Goal: Information Seeking & Learning: Compare options

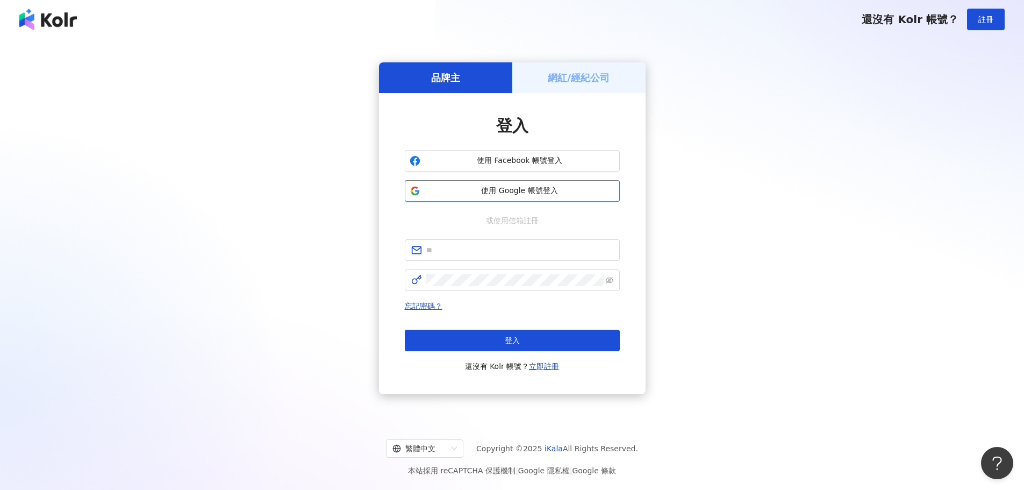
click at [486, 200] on button "使用 Google 帳號登入" at bounding box center [512, 191] width 215 height 22
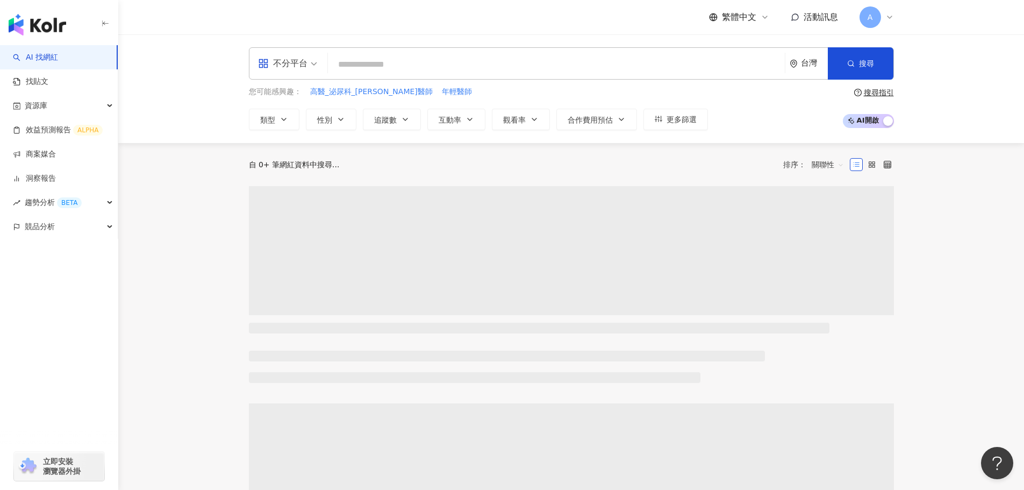
click at [257, 103] on div "您可能感興趣： 高醫_泌尿科_李香瑩醫師 年輕醫師 類型 性別 追蹤數 互動率 觀看率 合作費用預估 更多篩選" at bounding box center [478, 108] width 459 height 44
click at [273, 117] on span "類型" at bounding box center [267, 120] width 15 height 9
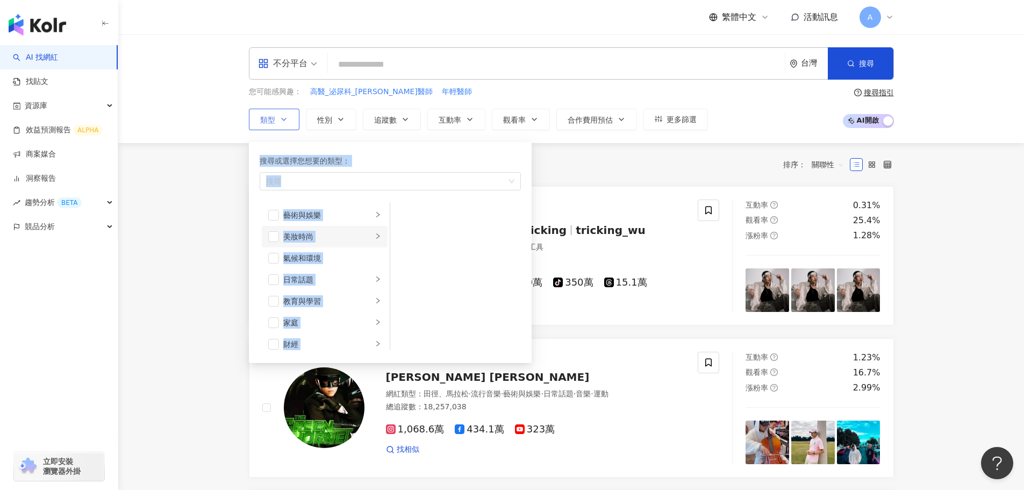
click at [315, 233] on div "美妝時尚" at bounding box center [327, 237] width 89 height 12
click at [276, 245] on li "美妝時尚" at bounding box center [325, 237] width 126 height 22
click at [276, 236] on span "button" at bounding box center [273, 236] width 11 height 11
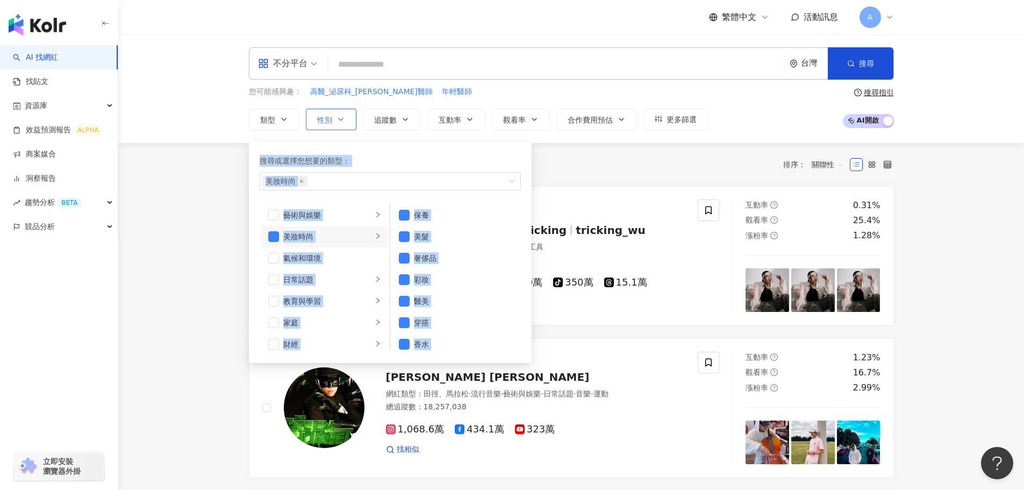
click at [332, 123] on span "性別" at bounding box center [324, 120] width 15 height 9
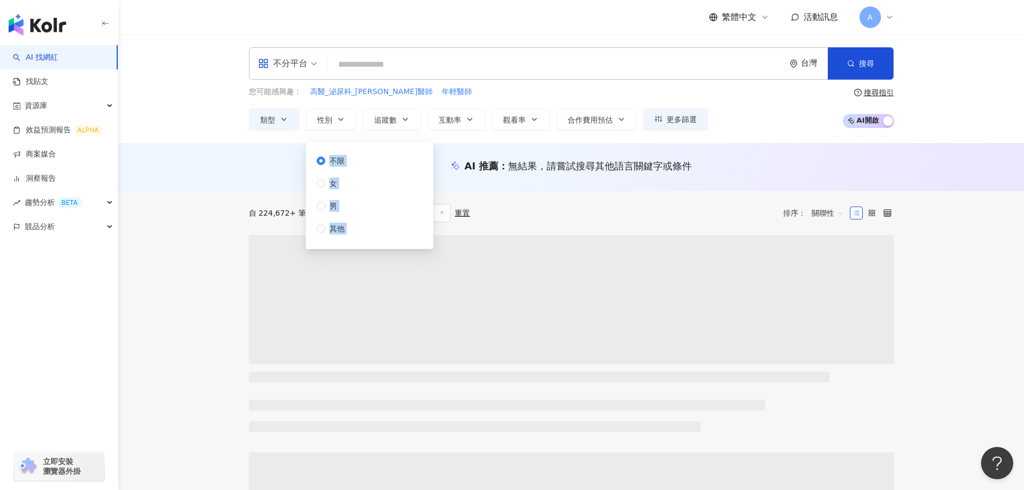
click at [335, 176] on div "不限 女 男 其他" at bounding box center [335, 195] width 37 height 80
click at [332, 181] on span "女" at bounding box center [333, 183] width 16 height 12
click at [400, 119] on button "追蹤數" at bounding box center [392, 120] width 58 height 22
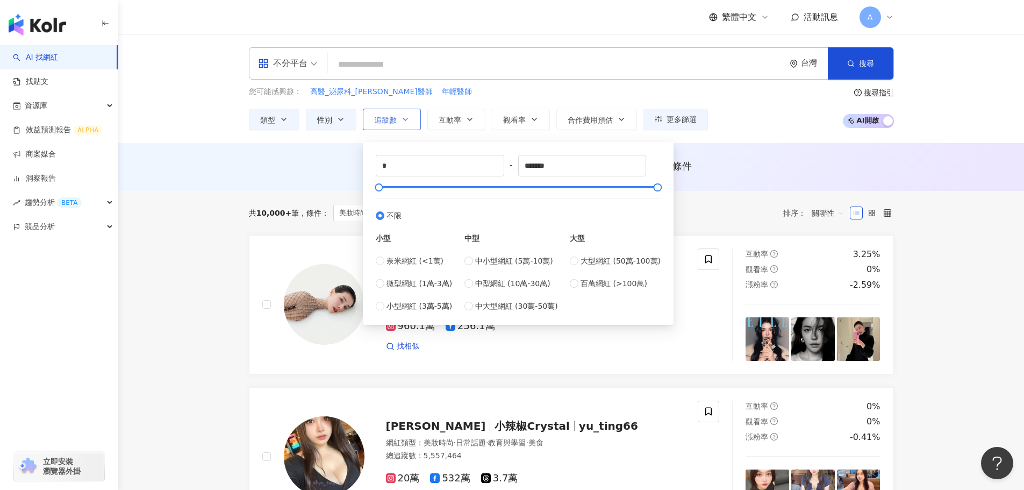
click at [399, 119] on button "追蹤數" at bounding box center [392, 120] width 58 height 22
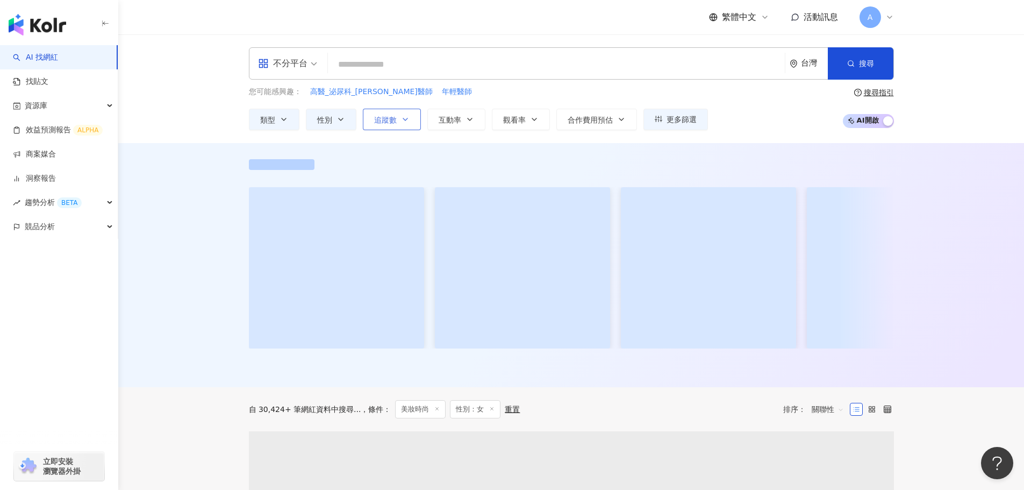
click at [399, 119] on button "追蹤數" at bounding box center [392, 120] width 58 height 22
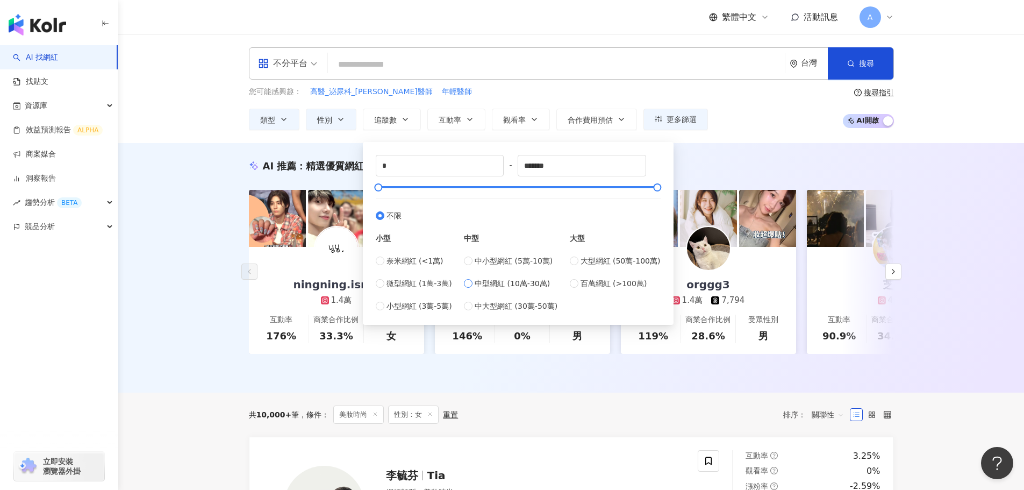
click at [501, 284] on span "中型網紅 (10萬-30萬)" at bounding box center [512, 283] width 75 height 12
type input "******"
click at [318, 140] on div "不分平台 台灣 搜尋 您可能感興趣： 高醫_泌尿科_李香瑩醫師 年輕醫師 類型 性別 追蹤數 互動率 觀看率 合作費用預估 更多篩選 不限 女 男 其他 **…" at bounding box center [571, 88] width 906 height 109
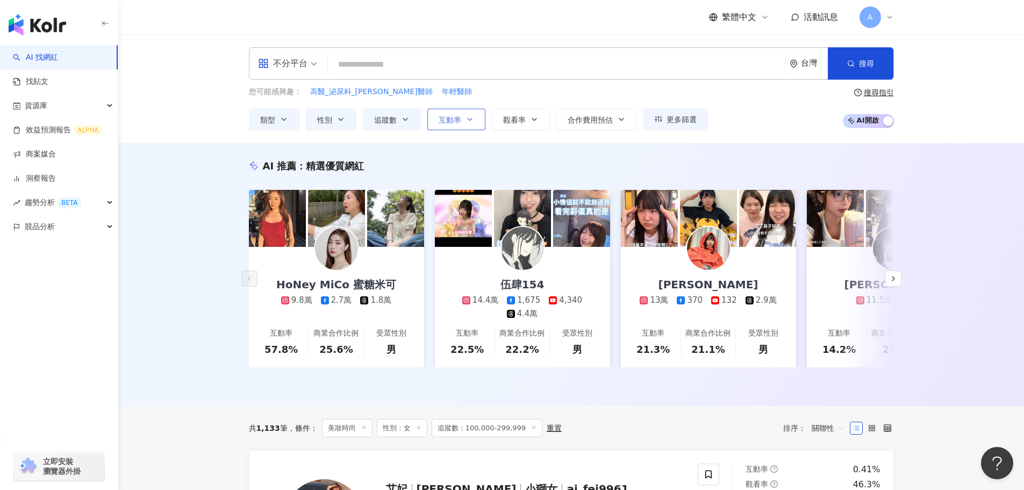
click at [483, 116] on button "互動率" at bounding box center [457, 120] width 58 height 22
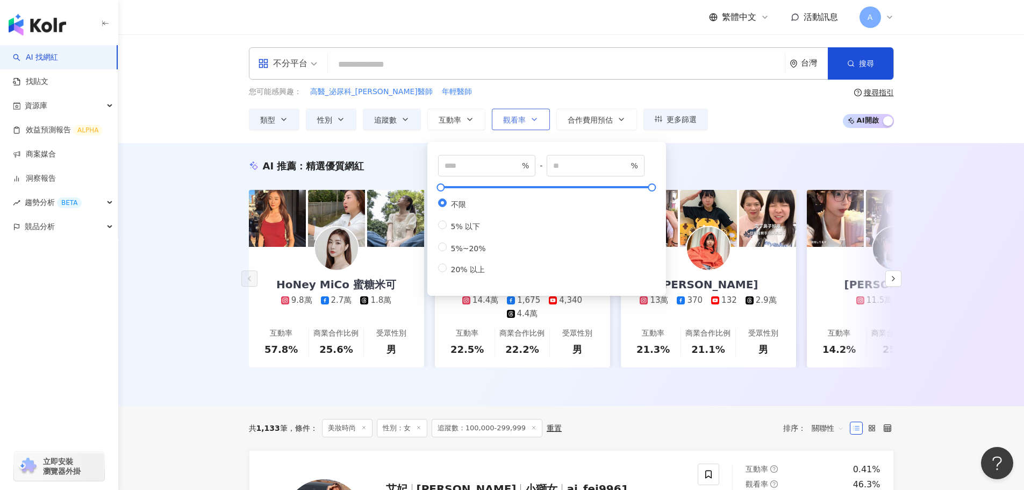
click at [519, 124] on span "觀看率" at bounding box center [514, 120] width 23 height 9
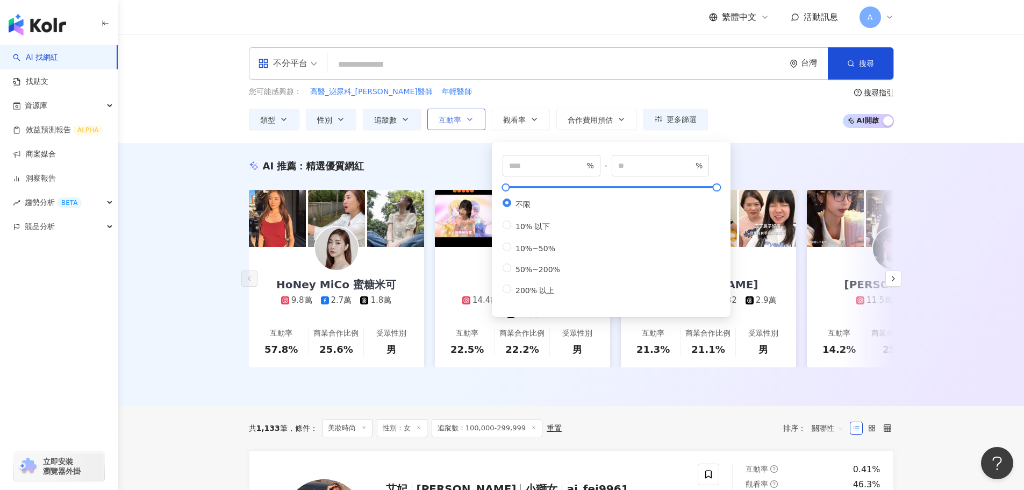
click at [444, 127] on button "互動率" at bounding box center [457, 120] width 58 height 22
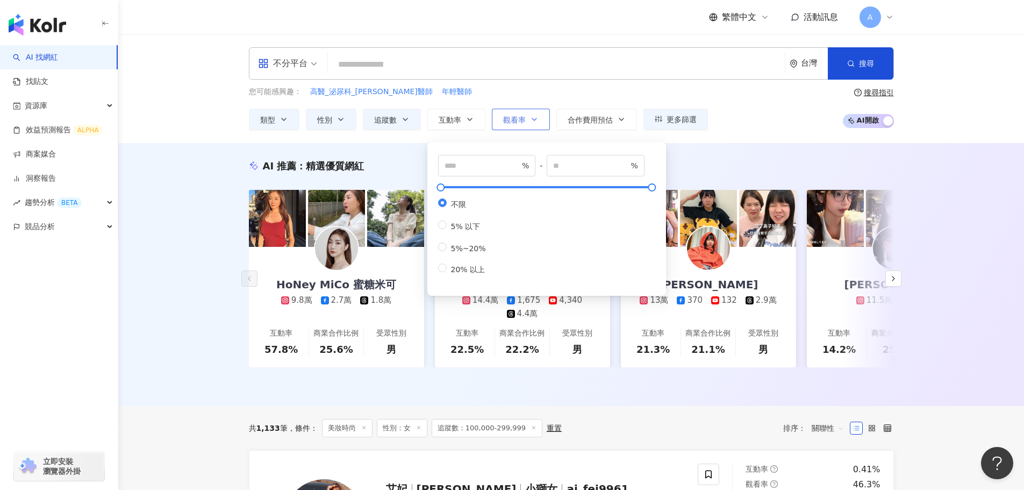
click at [516, 120] on span "觀看率" at bounding box center [514, 120] width 23 height 9
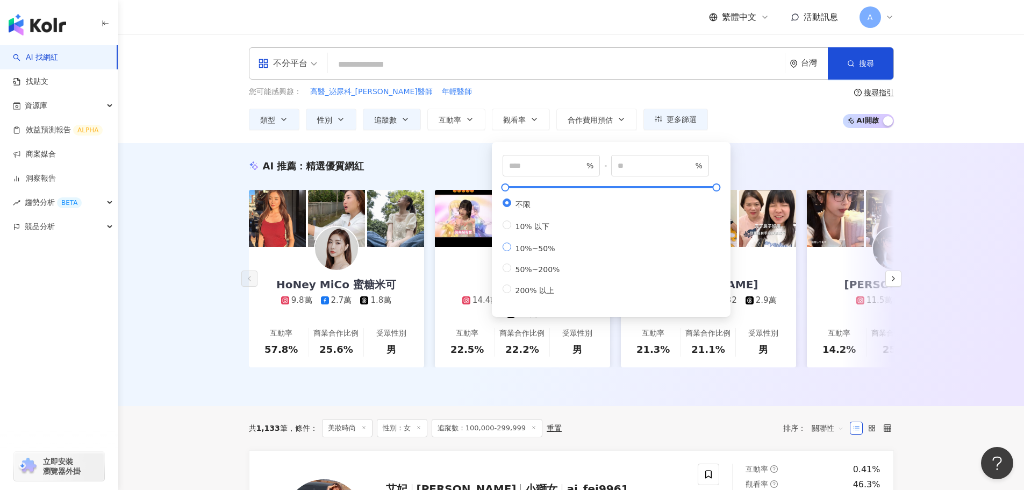
click at [539, 253] on span "10%~50%" at bounding box center [535, 248] width 48 height 9
type input "**"
click at [397, 148] on div "AI 推薦 ： 精選優質網紅 HoNey MiCo 蜜糖米可 9.8萬 2.7萬 1.8萬 互動率 57.8% 商業合作比例 25.6% 受眾性別 男 伍肆1…" at bounding box center [571, 274] width 906 height 263
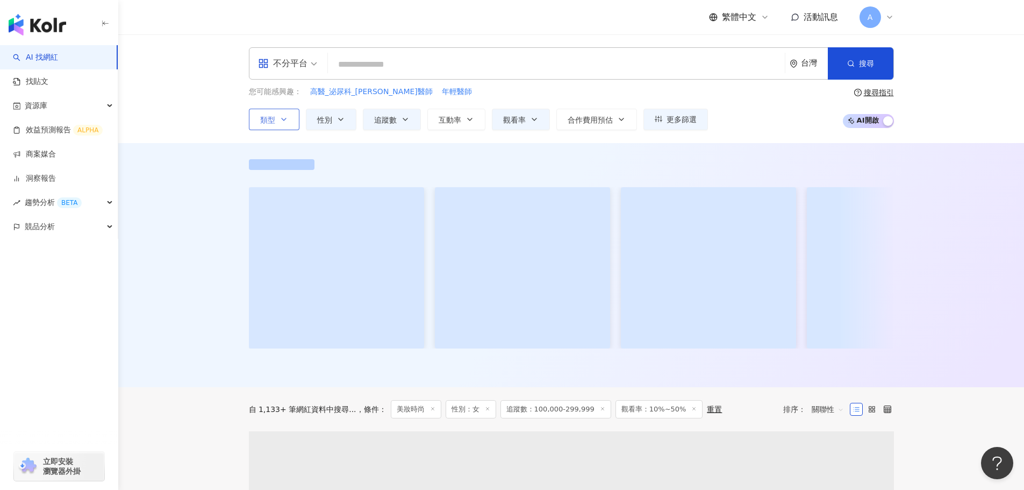
drag, startPoint x: 277, startPoint y: 120, endPoint x: 286, endPoint y: 137, distance: 18.0
click at [277, 121] on button "類型" at bounding box center [274, 120] width 51 height 22
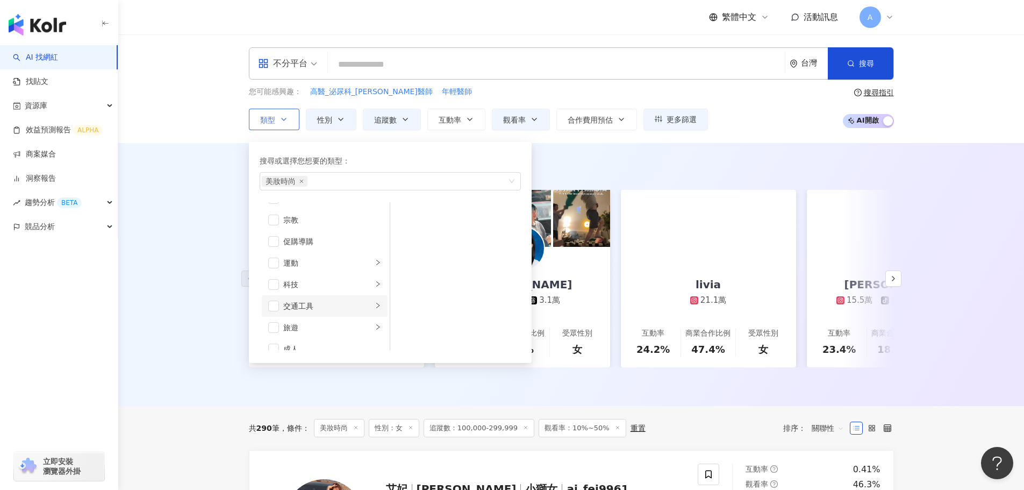
scroll to position [373, 0]
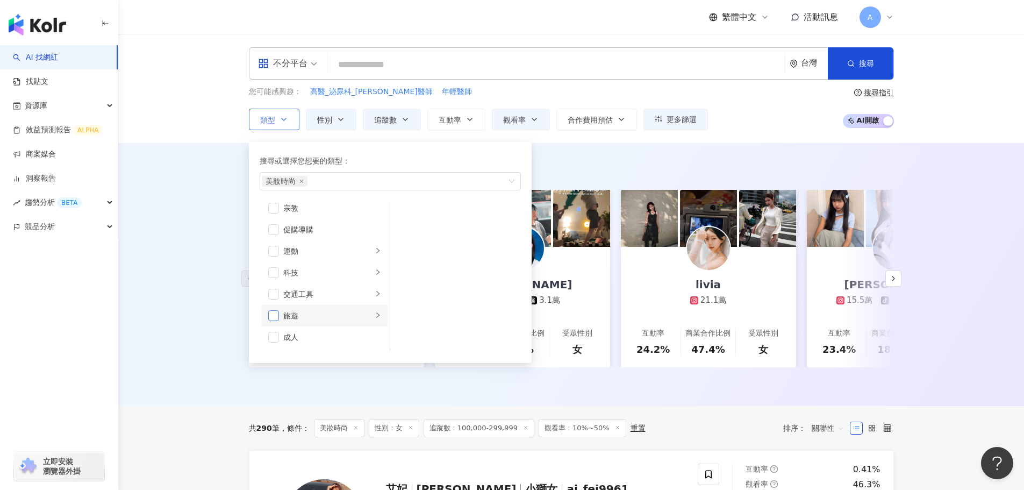
click at [274, 315] on span "button" at bounding box center [273, 315] width 11 height 11
click at [280, 241] on li "生活風格" at bounding box center [325, 241] width 126 height 22
click at [179, 250] on div "AI 推薦 ： 精選優質網紅 HoNey MiCo 蜜糖米可 9.8萬 2.7萬 1.8萬 互動率 57.8% 商業合作比例 25.6% 受眾性別 男 林海兒…" at bounding box center [571, 274] width 906 height 263
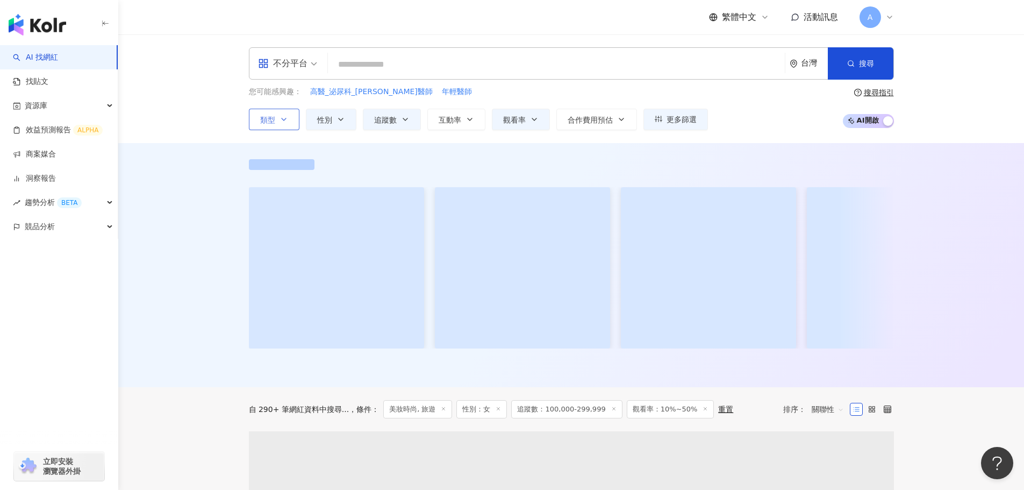
click at [277, 126] on button "類型" at bounding box center [274, 120] width 51 height 22
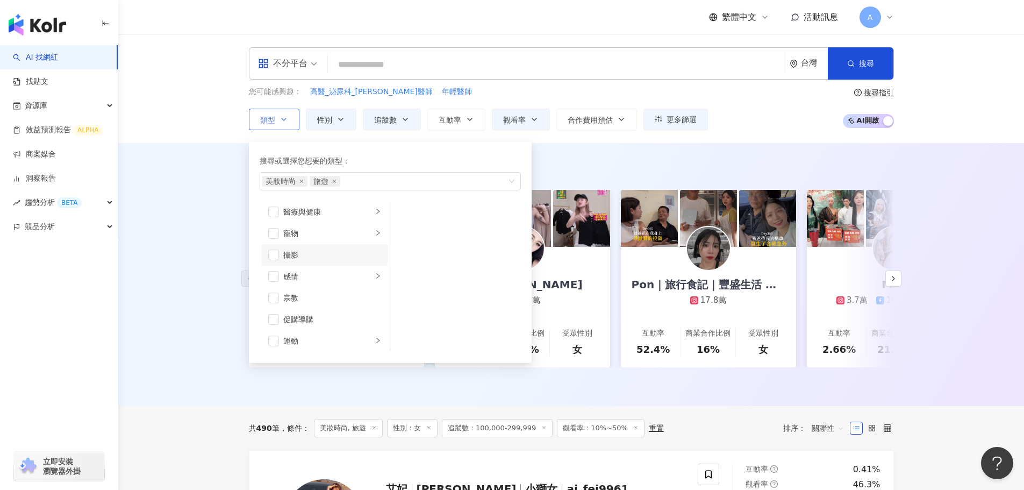
scroll to position [265, 0]
click at [271, 290] on span "button" at bounding box center [273, 294] width 11 height 11
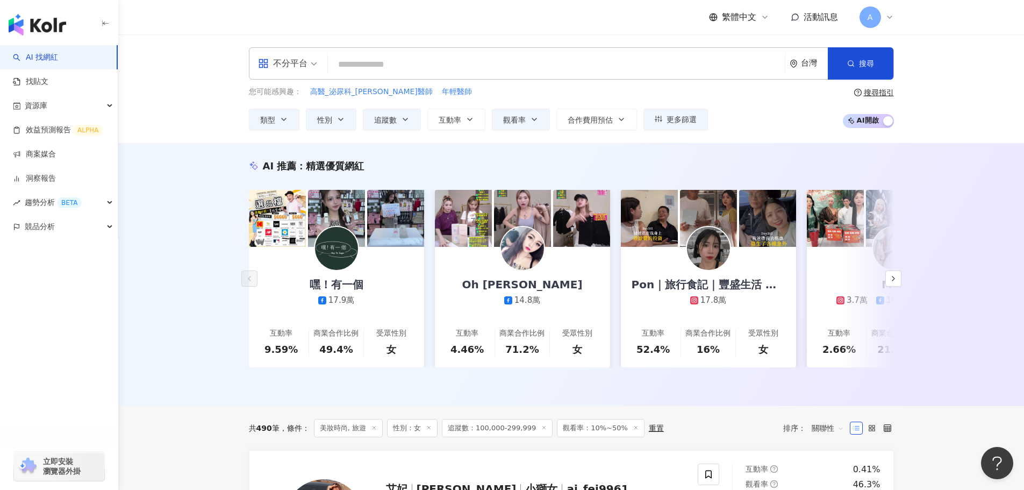
click at [174, 277] on div "AI 推薦 ： 精選優質網紅 嘿！有一個 17.9萬 互動率 9.59% 商業合作比例 49.4% 受眾性別 女 Oh Ma_歐瑪 14.8萬 互動率 4.4…" at bounding box center [571, 274] width 906 height 263
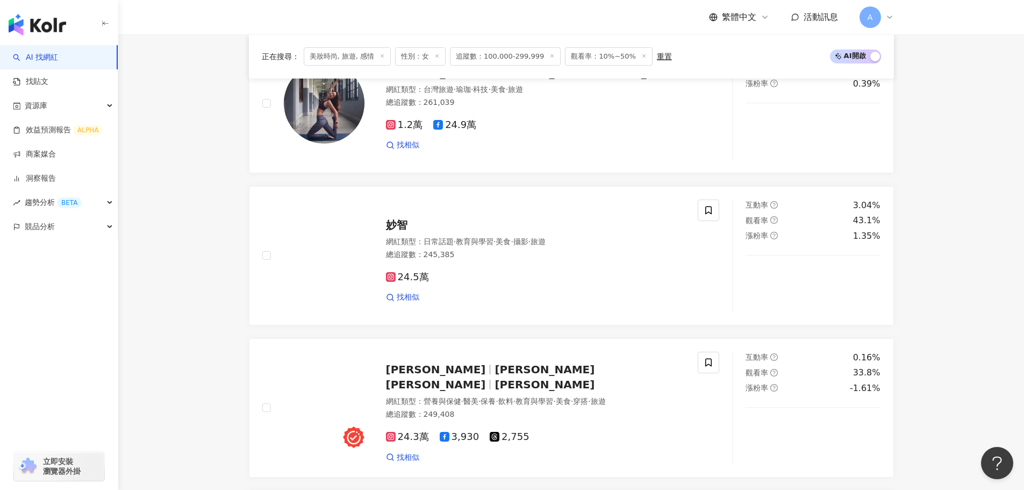
scroll to position [1344, 0]
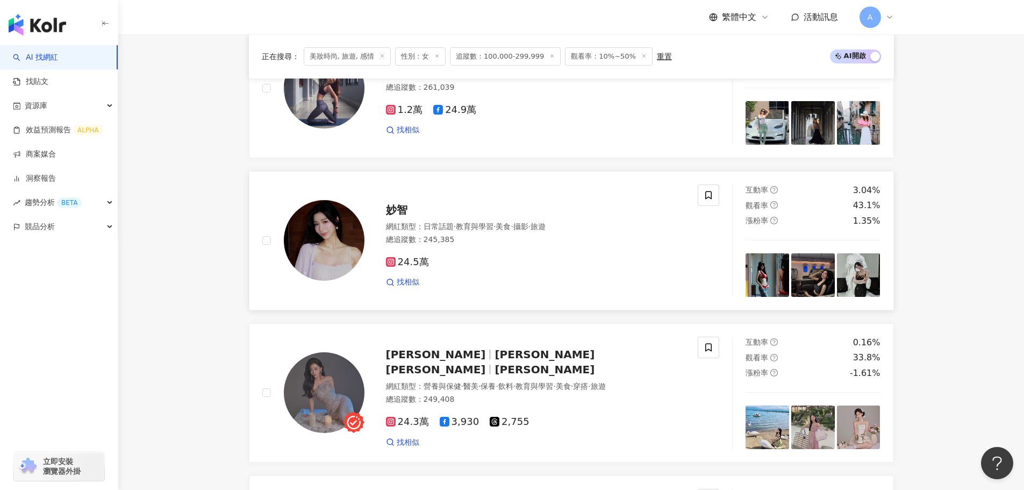
click at [401, 215] on span "妙智" at bounding box center [397, 209] width 22 height 13
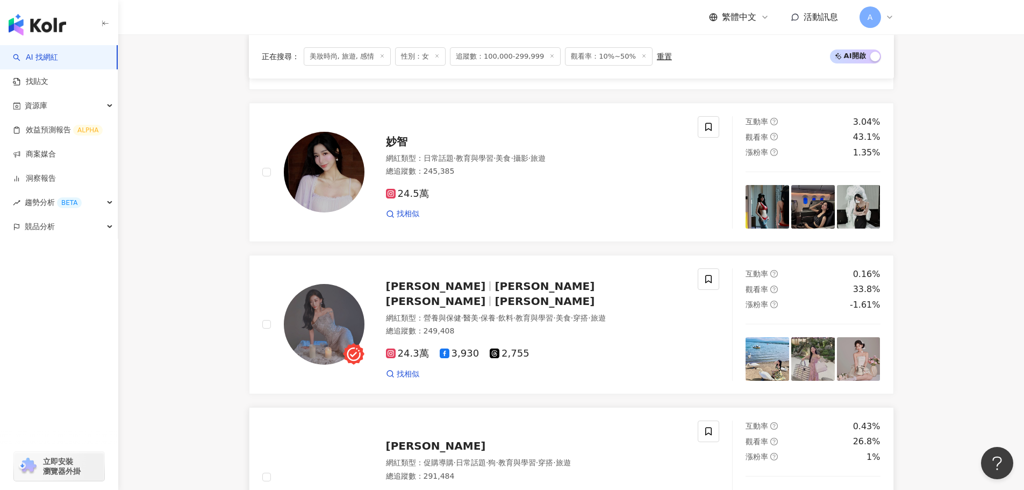
scroll to position [1506, 0]
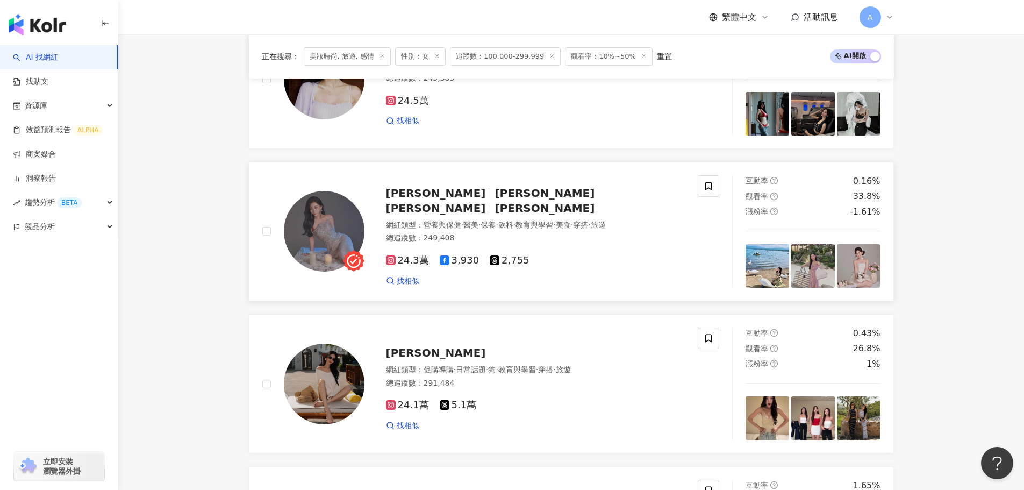
click at [461, 212] on span "彤彤Anna C" at bounding box center [490, 201] width 209 height 28
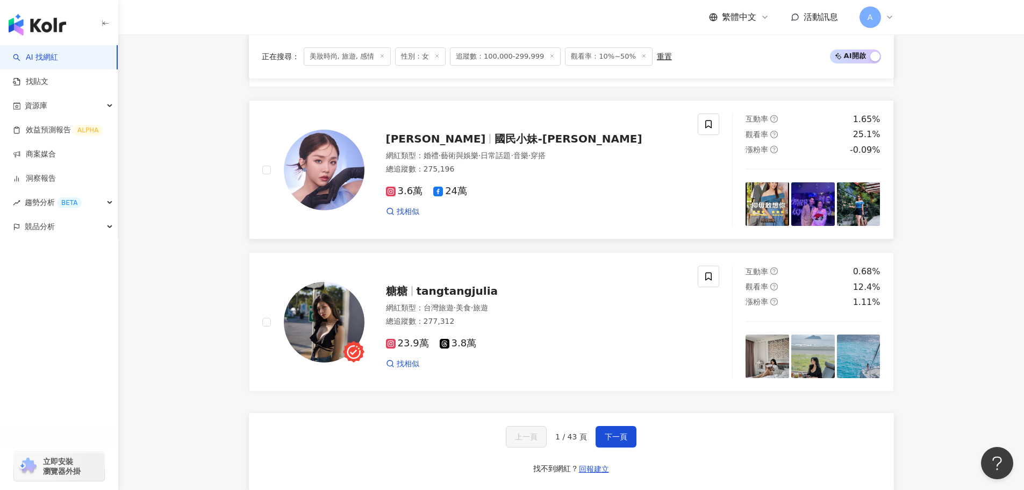
scroll to position [1882, 0]
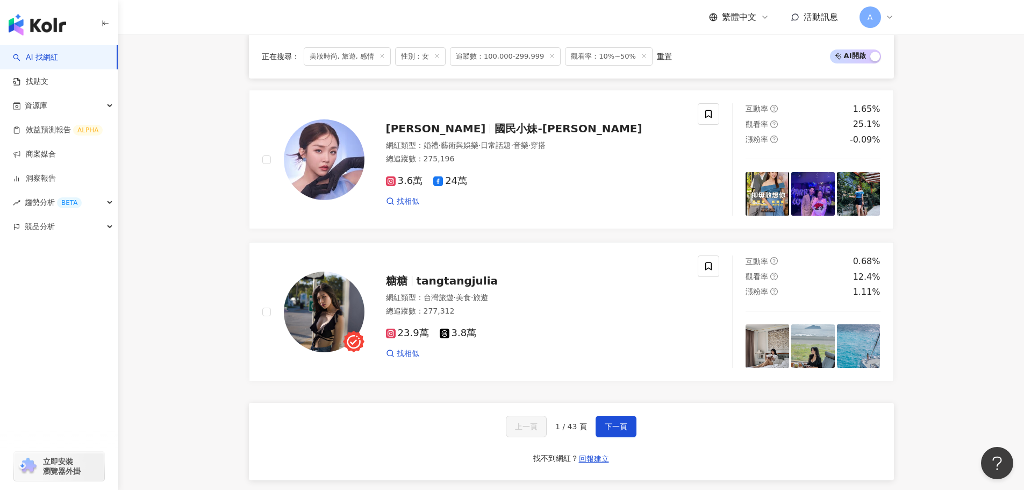
click at [641, 436] on div "上一頁 1 / 43 頁 下一頁 找不到網紅？ 回報建立" at bounding box center [571, 441] width 645 height 77
click at [624, 431] on span "下一頁" at bounding box center [616, 426] width 23 height 9
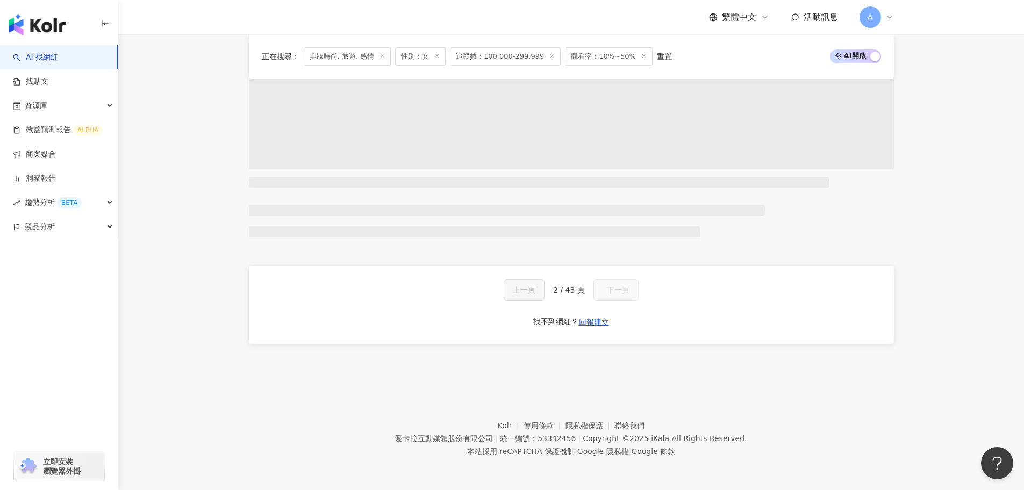
scroll to position [708, 0]
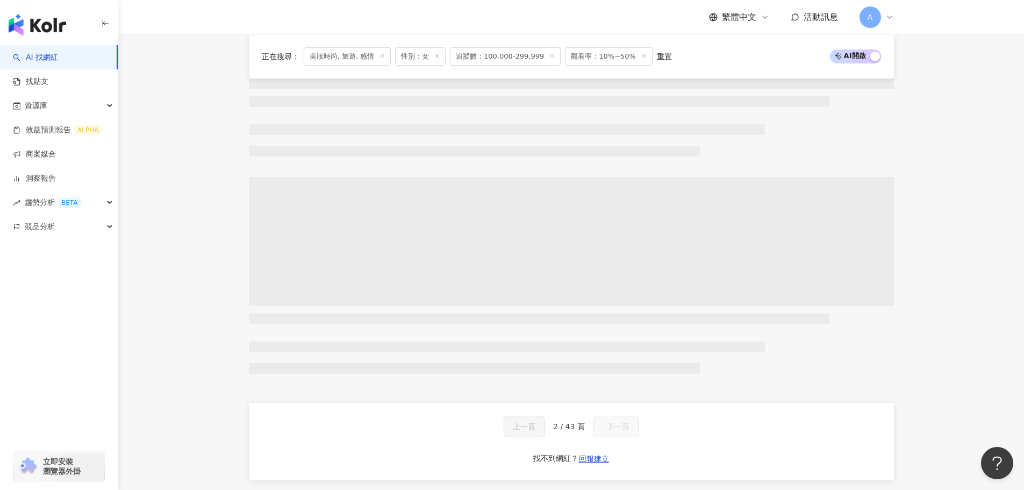
click at [458, 292] on span at bounding box center [571, 241] width 645 height 129
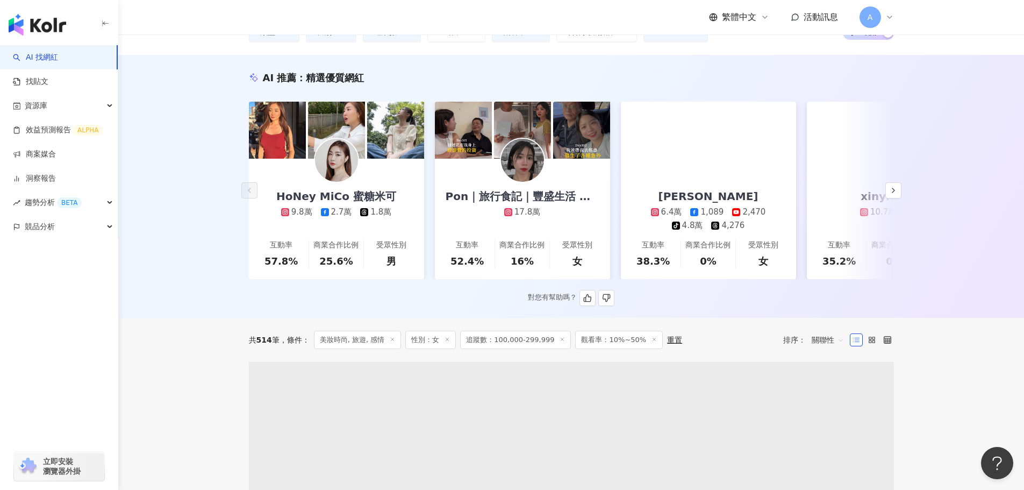
scroll to position [0, 0]
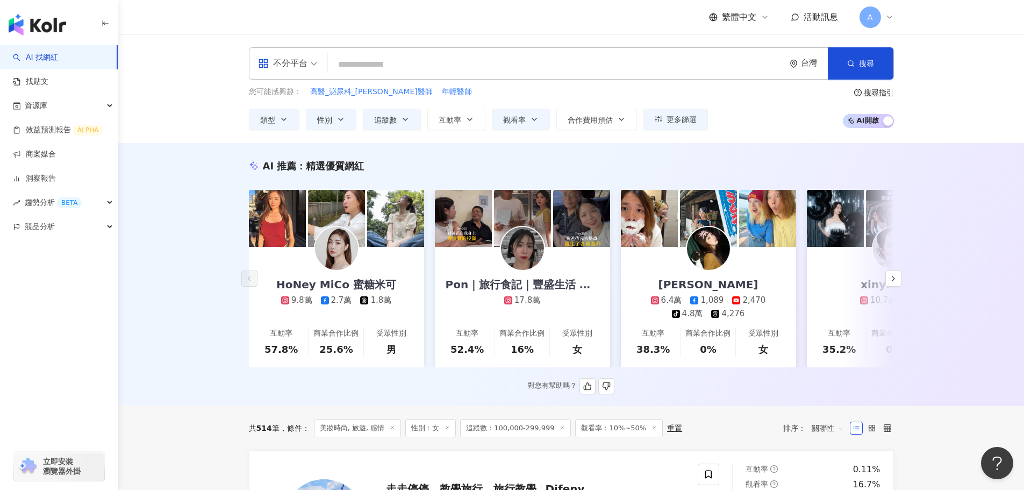
click at [365, 272] on div "HoNey MiCo 蜜糖米可 9.8萬 2.7萬 1.8萬" at bounding box center [336, 276] width 141 height 59
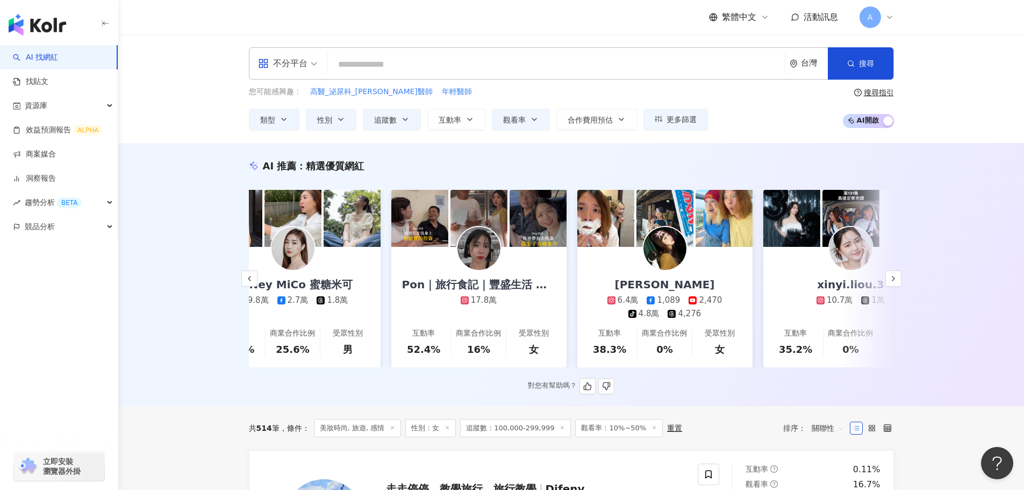
scroll to position [0, 44]
click at [497, 270] on div "Pon｜旅行食記｜豐盛生活 ｜穿搭分享 17.8萬" at bounding box center [479, 276] width 175 height 59
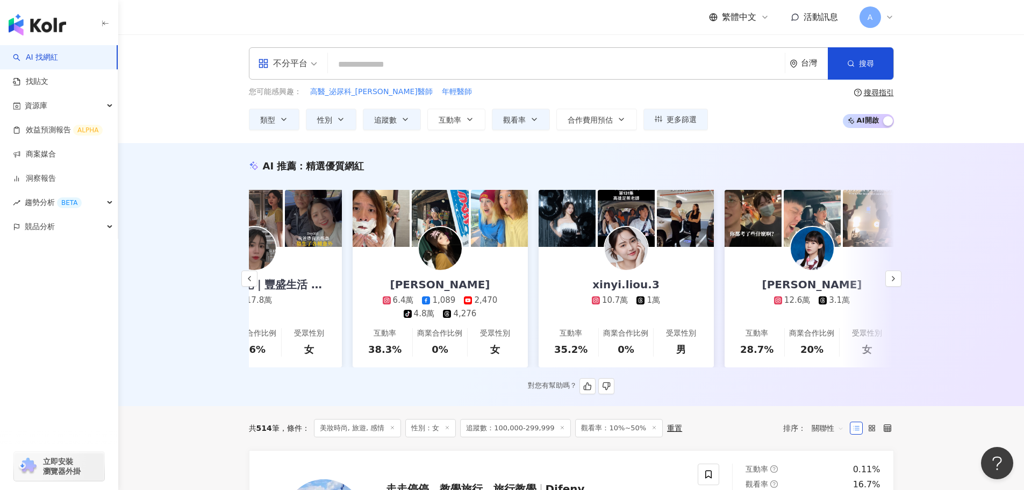
scroll to position [0, 268]
click at [445, 249] on img at bounding box center [440, 248] width 43 height 43
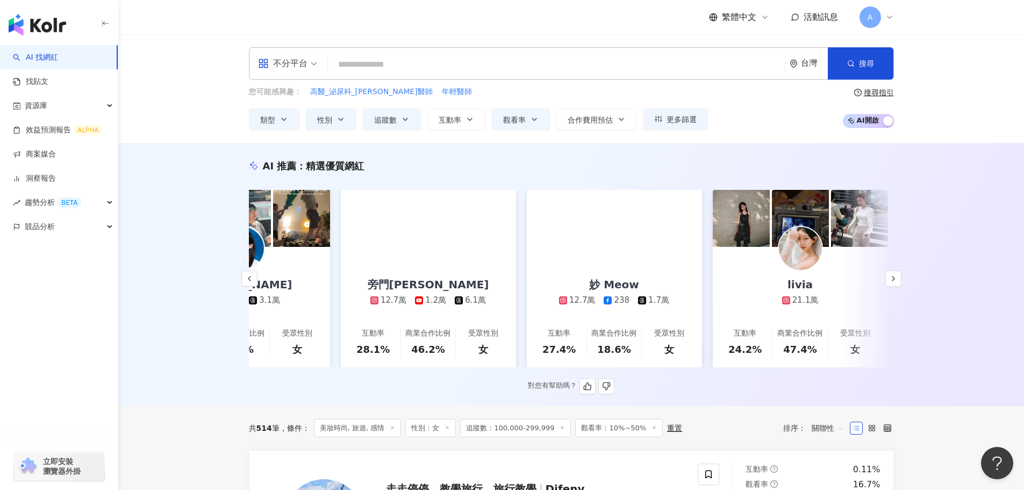
scroll to position [0, 838]
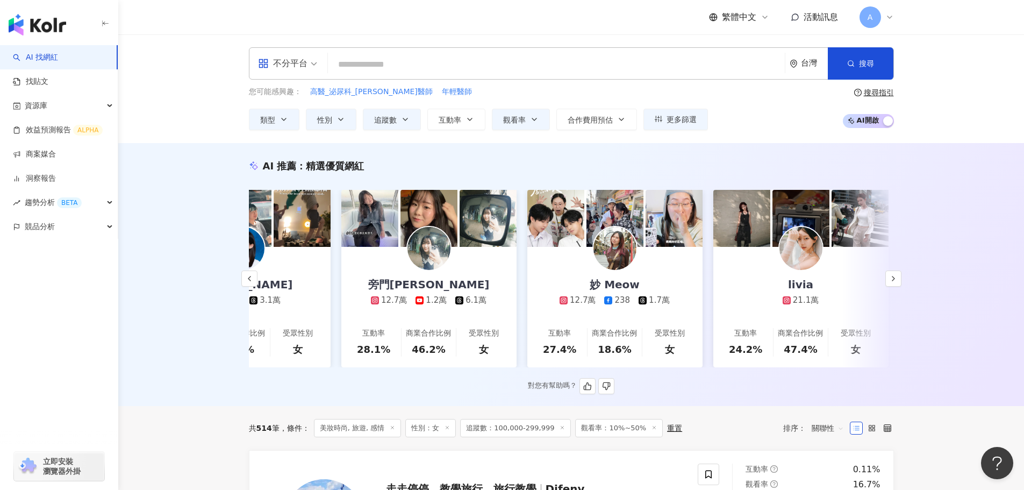
click at [429, 275] on div "旁門佐娜 12.7萬 1.2萬 6.1萬" at bounding box center [429, 276] width 143 height 59
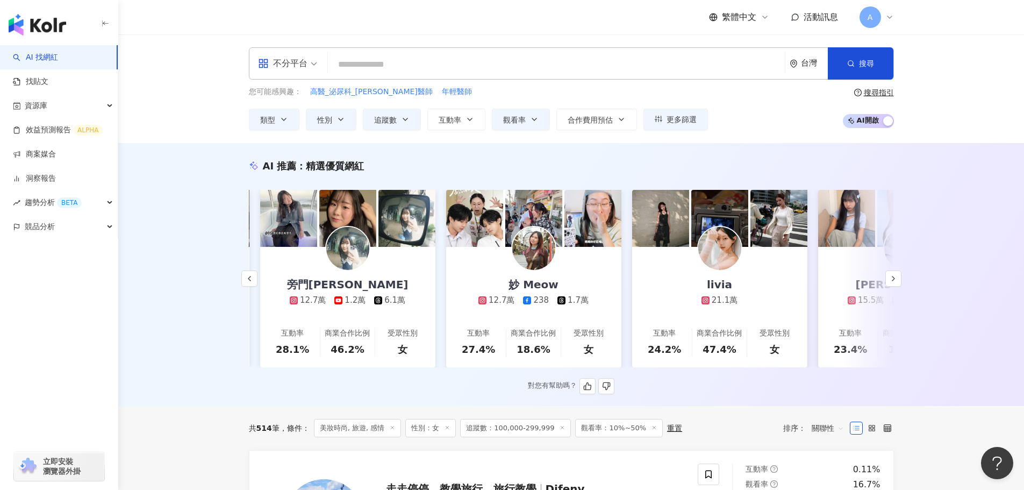
scroll to position [0, 920]
click at [545, 255] on img at bounding box center [532, 248] width 43 height 43
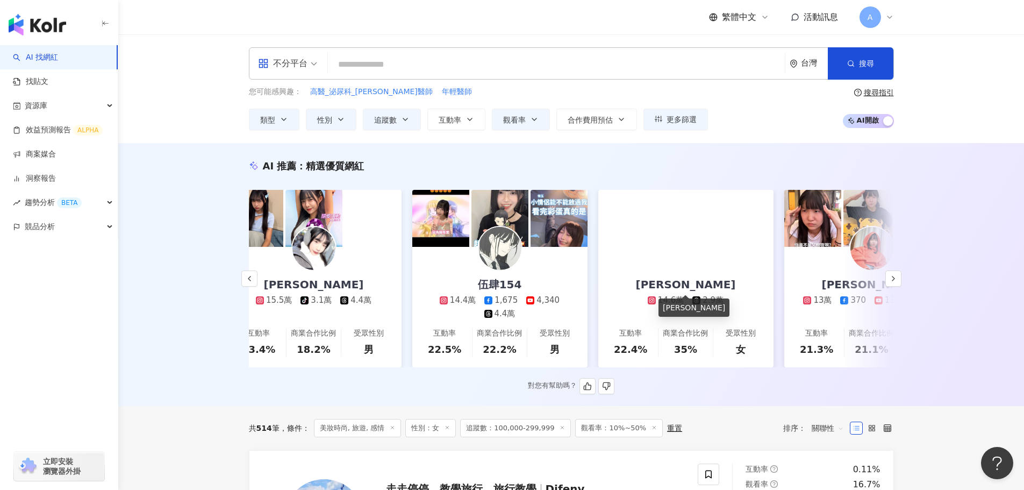
scroll to position [0, 1609]
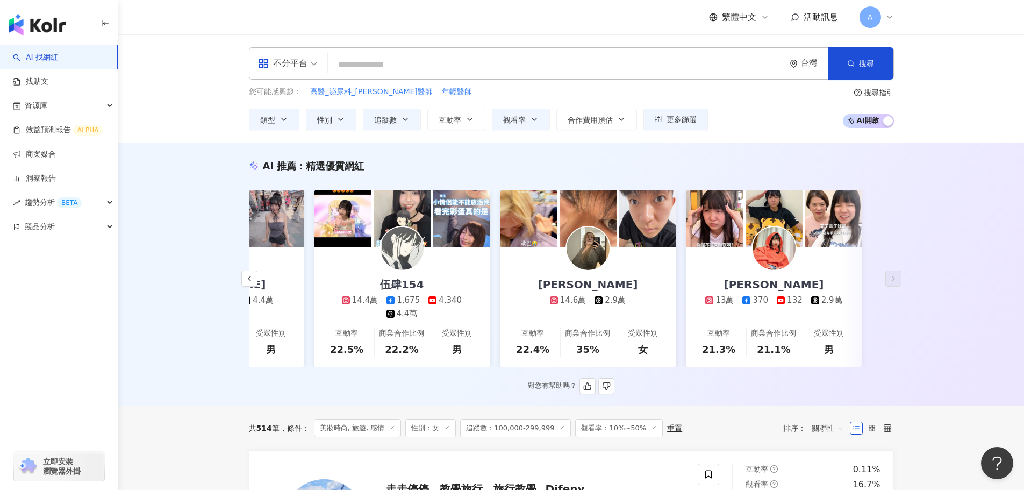
click at [410, 252] on img at bounding box center [402, 248] width 43 height 43
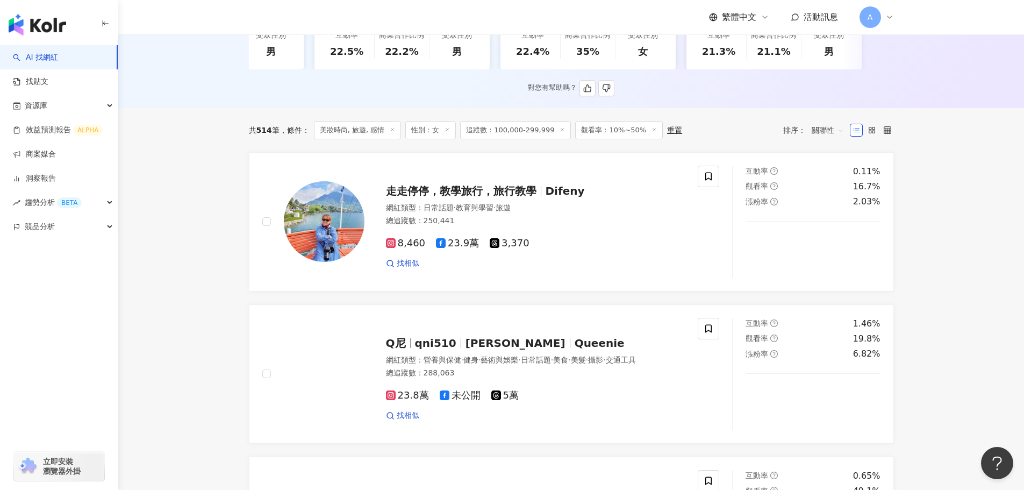
scroll to position [397, 0]
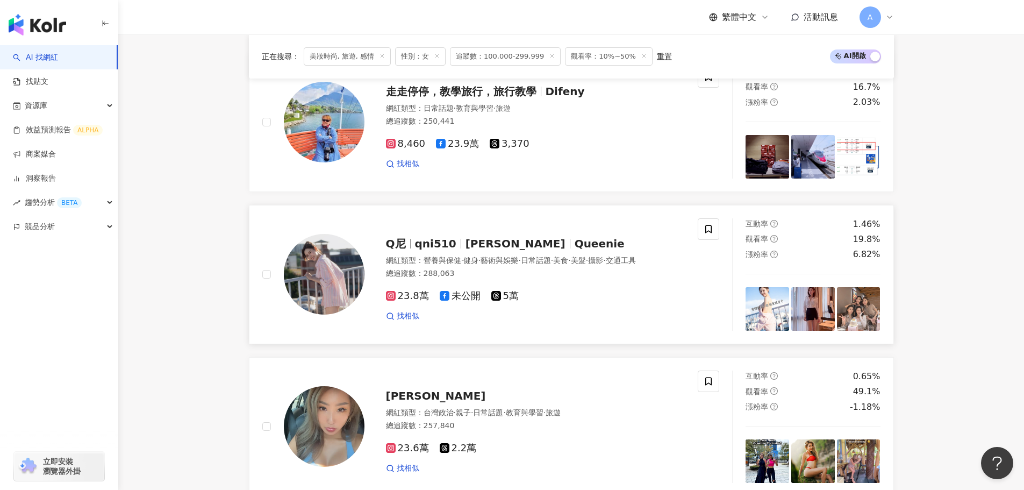
click at [575, 244] on span "Queenie" at bounding box center [600, 243] width 50 height 13
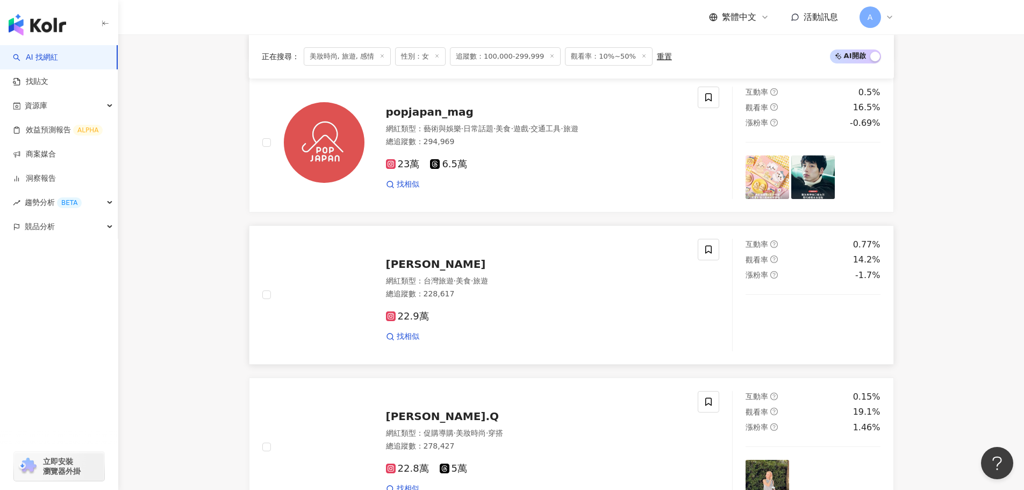
scroll to position [986, 0]
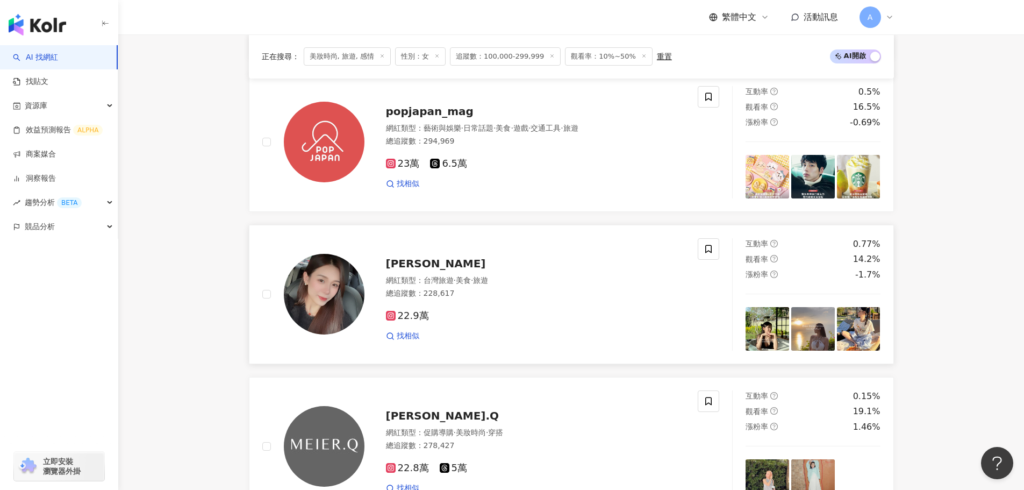
click at [405, 270] on span "Rina shen" at bounding box center [436, 263] width 100 height 13
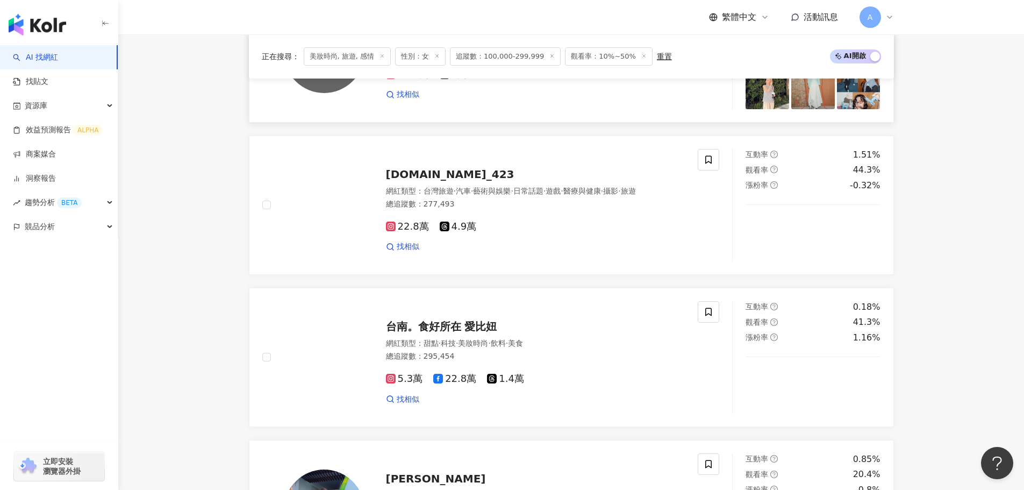
scroll to position [1417, 0]
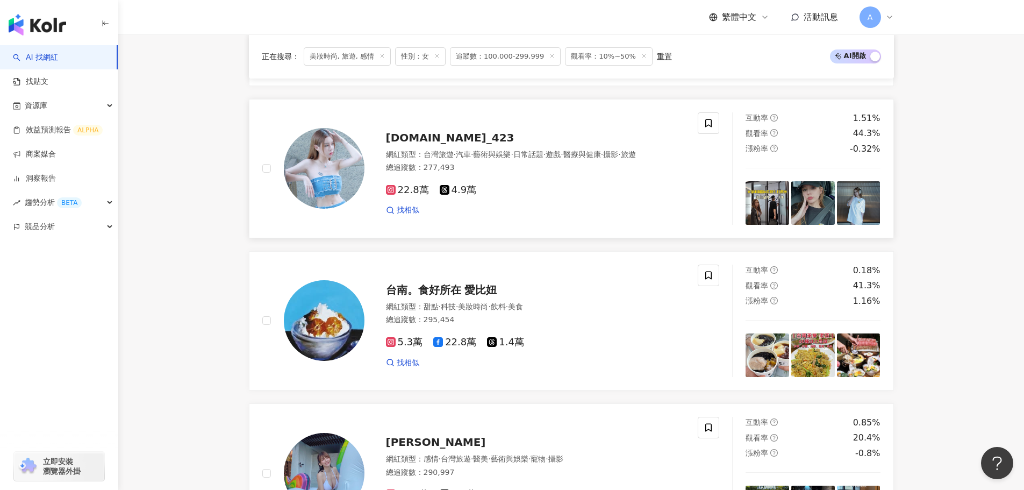
click at [406, 144] on span "ab.bb_423" at bounding box center [450, 137] width 129 height 13
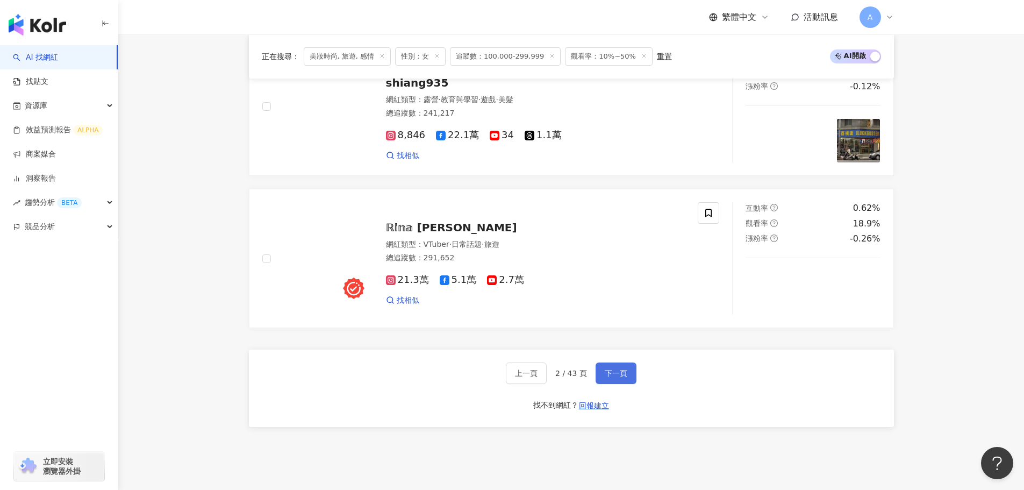
scroll to position [1954, 0]
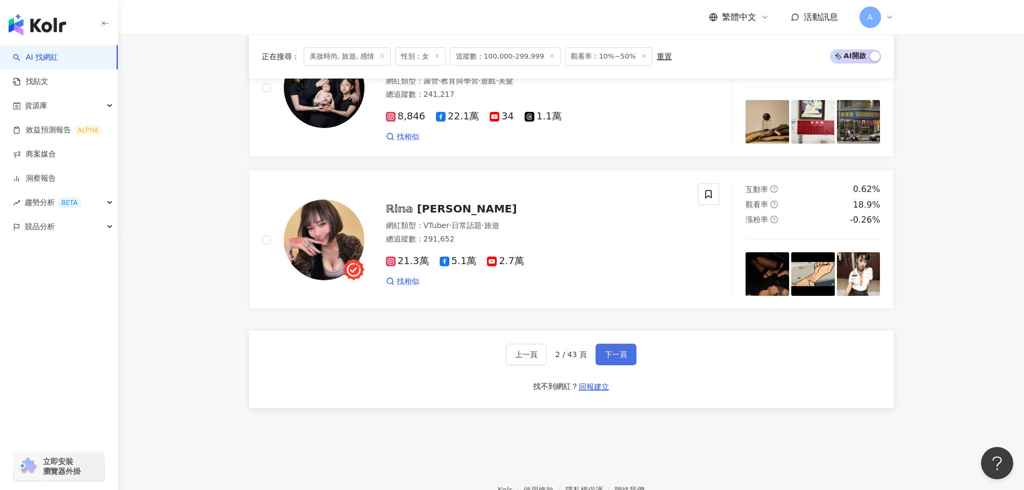
click at [613, 359] on span "下一頁" at bounding box center [616, 354] width 23 height 9
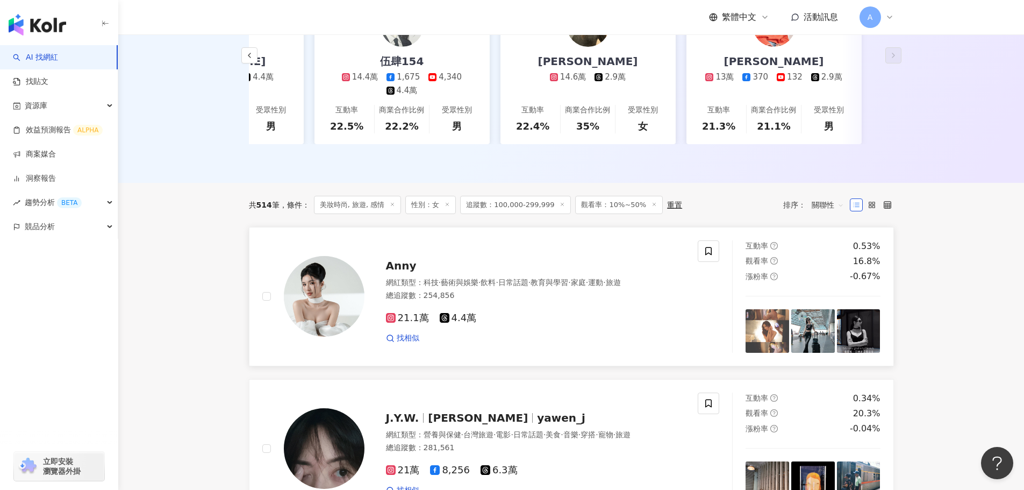
scroll to position [341, 0]
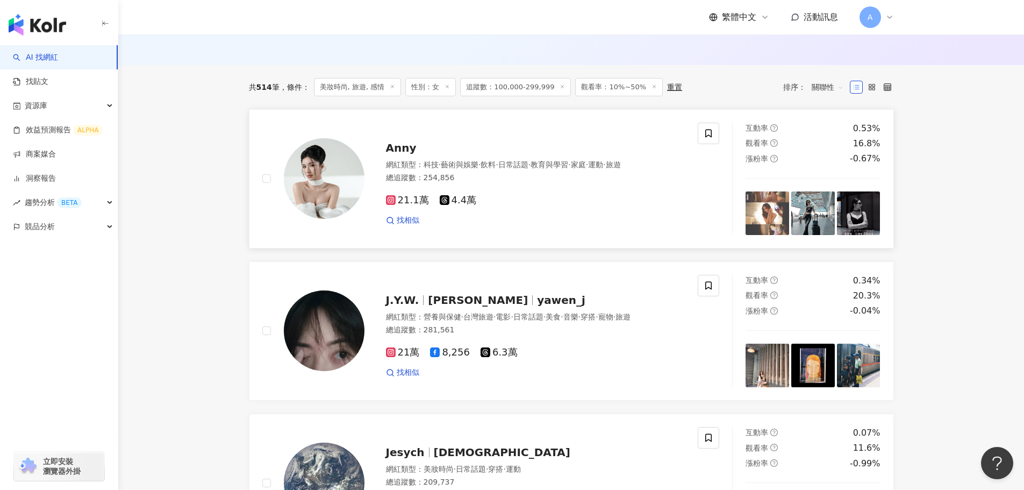
click at [405, 154] on span "Anny" at bounding box center [401, 147] width 31 height 13
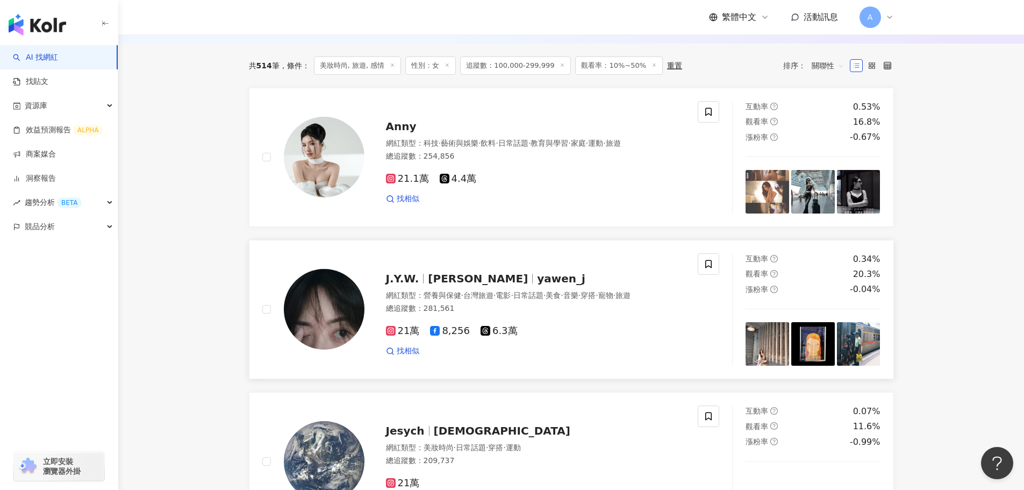
scroll to position [395, 0]
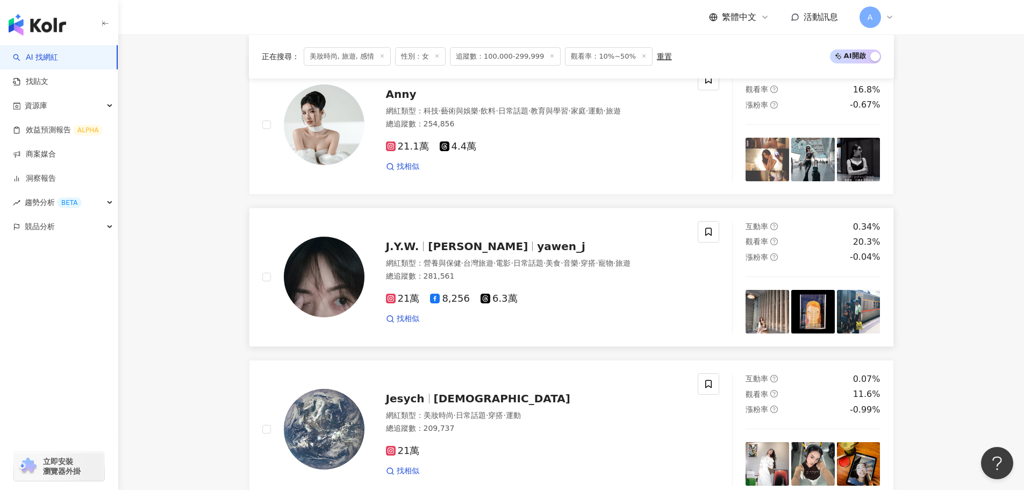
click at [537, 252] on span "yawen_j" at bounding box center [561, 246] width 48 height 13
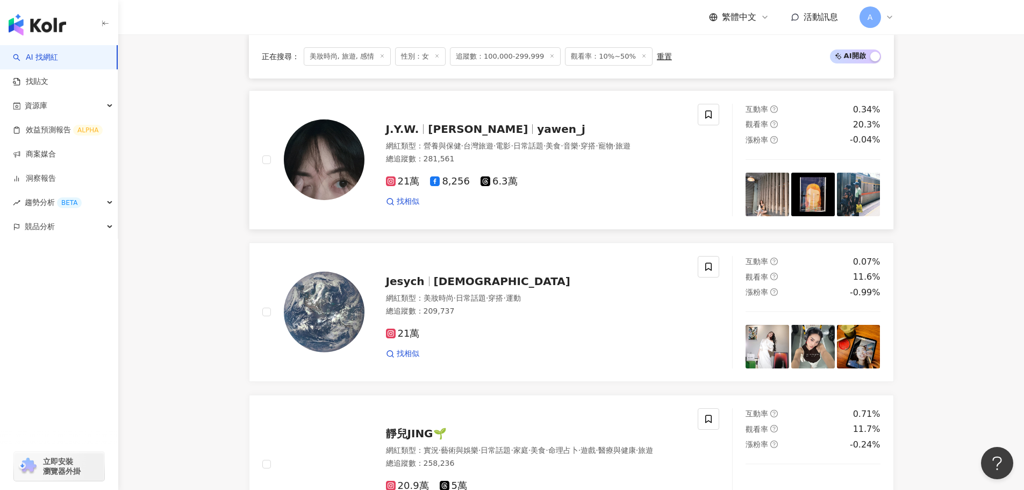
scroll to position [449, 0]
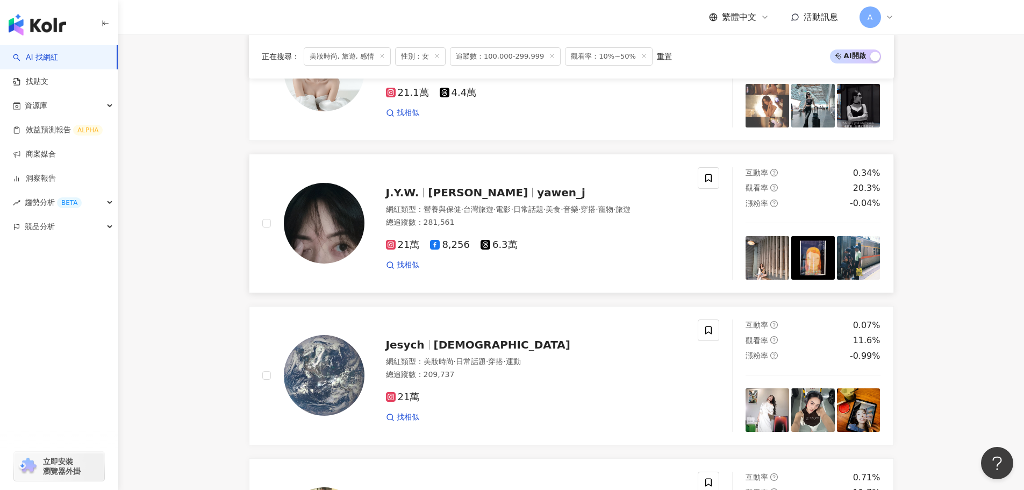
click at [421, 191] on span "J.Y.W." at bounding box center [407, 192] width 42 height 13
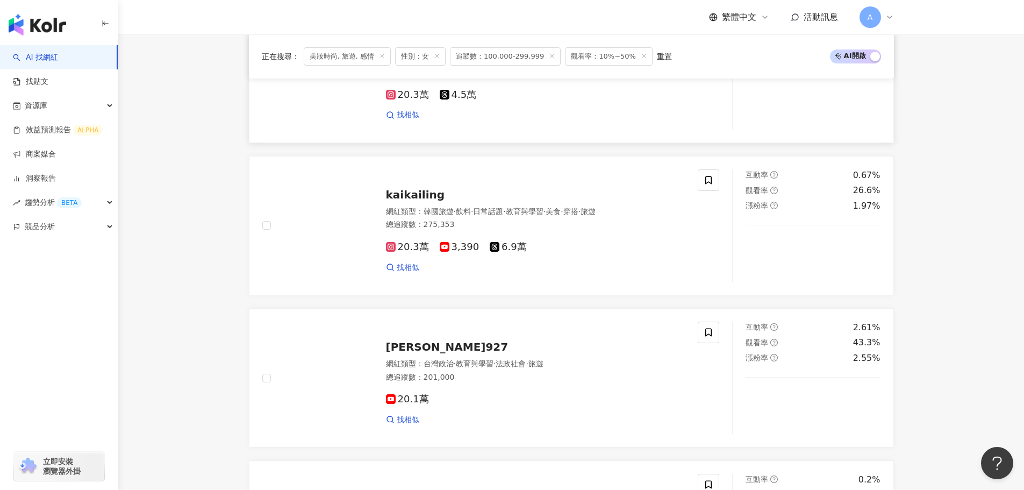
scroll to position [1578, 0]
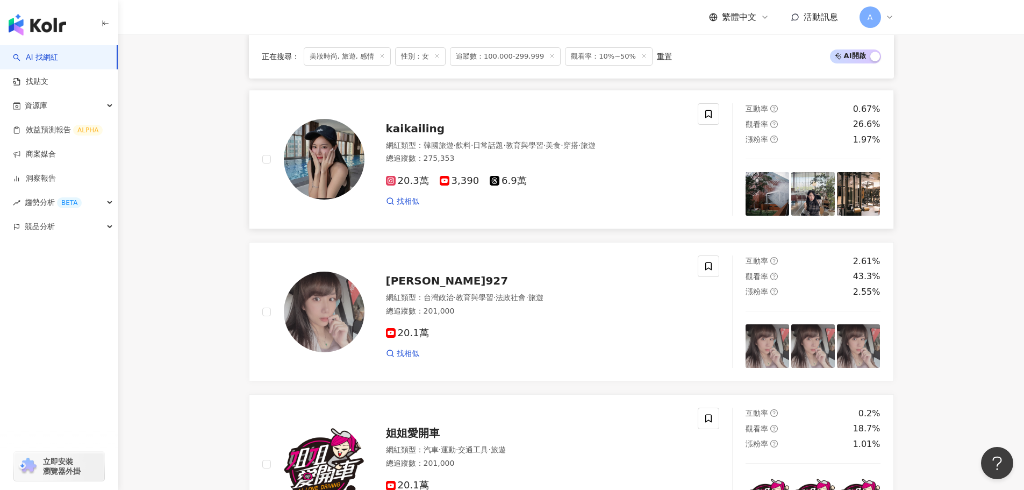
click at [428, 145] on div "kaikailing 網紅類型 ： 韓國旅遊 · 飲料 · 日常話題 · 教育與學習 · 美食 · 穿搭 · 旅遊 總追蹤數 ： 275,353 20.3萬 …" at bounding box center [525, 159] width 321 height 94
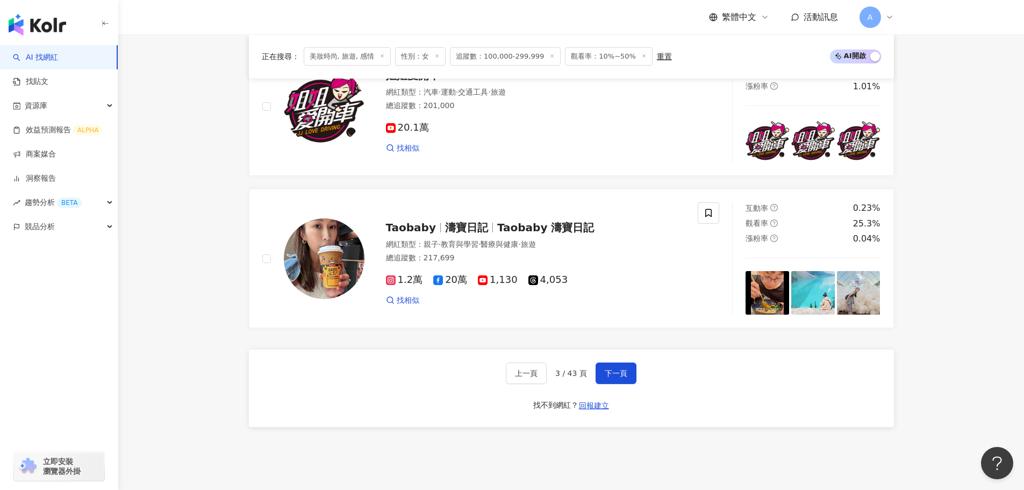
scroll to position [1954, 0]
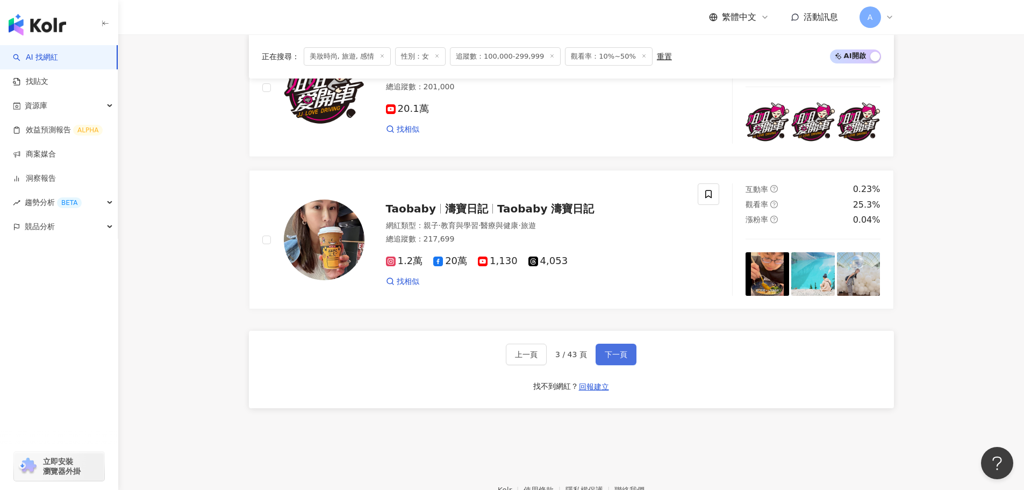
click at [619, 359] on span "下一頁" at bounding box center [616, 354] width 23 height 9
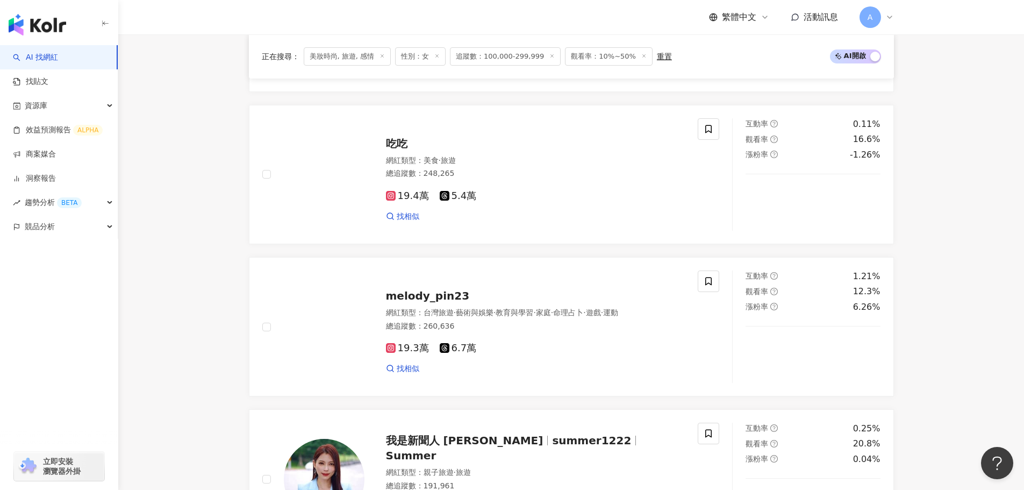
scroll to position [1586, 0]
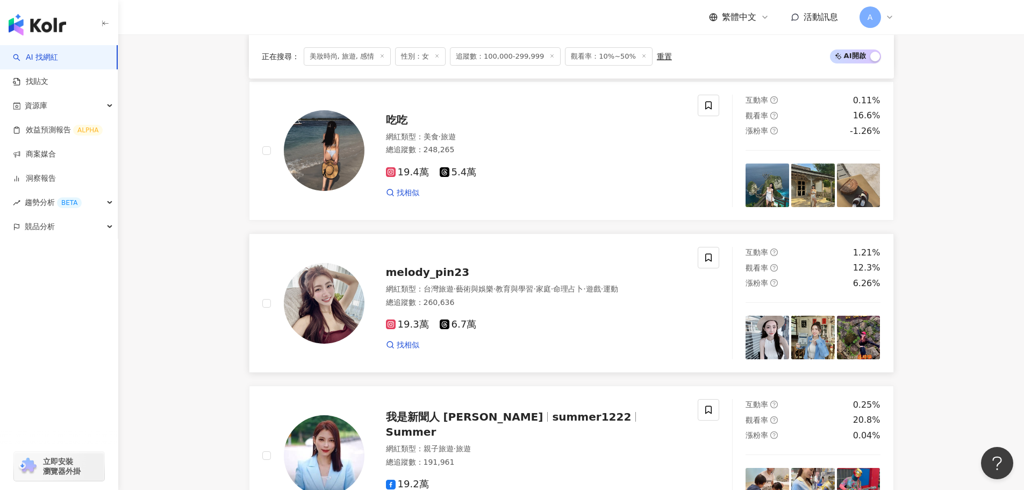
click at [418, 279] on span "melody_pin23" at bounding box center [428, 272] width 84 height 13
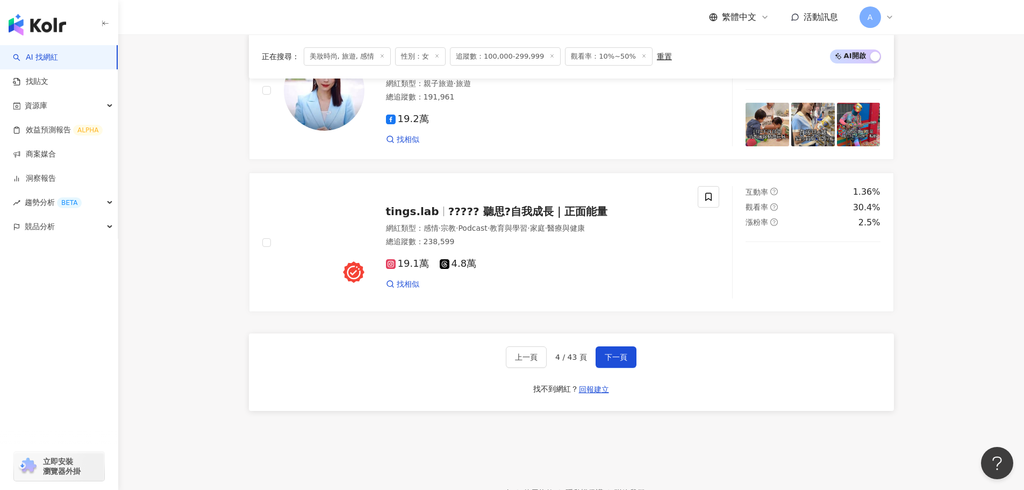
scroll to position [2017, 0]
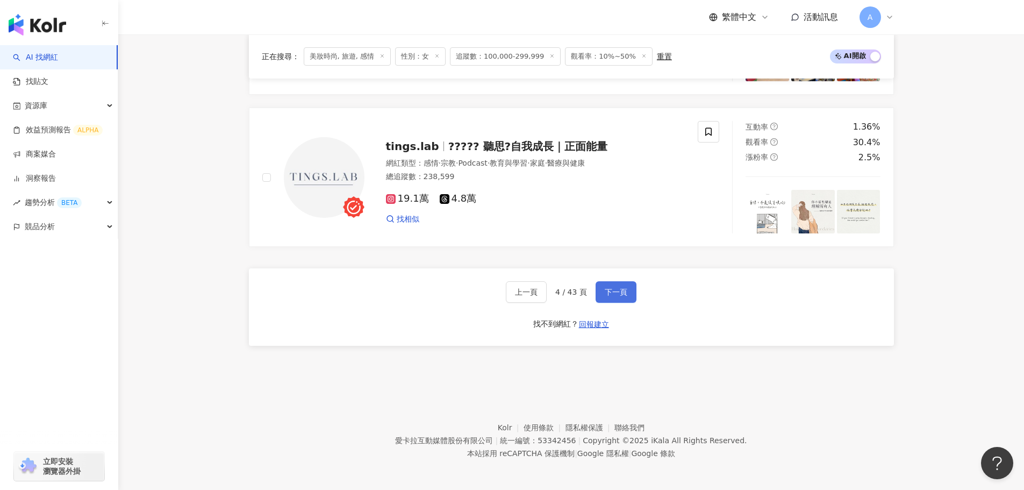
click at [613, 296] on span "下一頁" at bounding box center [616, 292] width 23 height 9
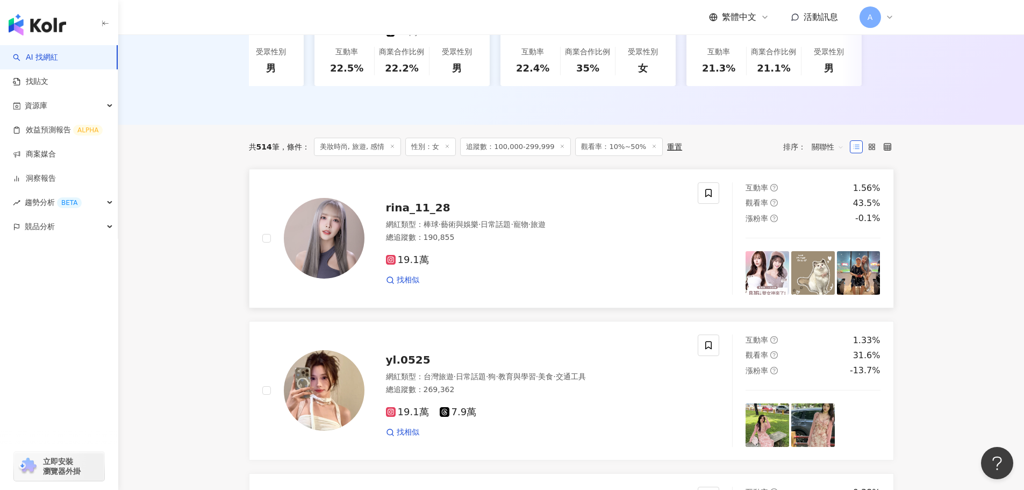
scroll to position [282, 0]
click at [430, 214] on span "rina_11_28" at bounding box center [418, 207] width 65 height 13
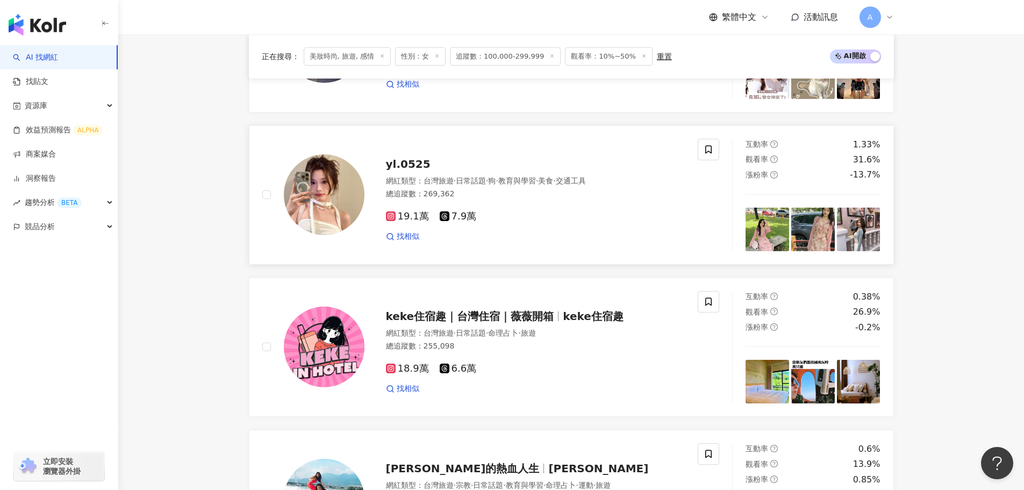
drag, startPoint x: 418, startPoint y: 173, endPoint x: 426, endPoint y: 176, distance: 9.4
click at [418, 170] on span "yl.0525" at bounding box center [408, 164] width 45 height 13
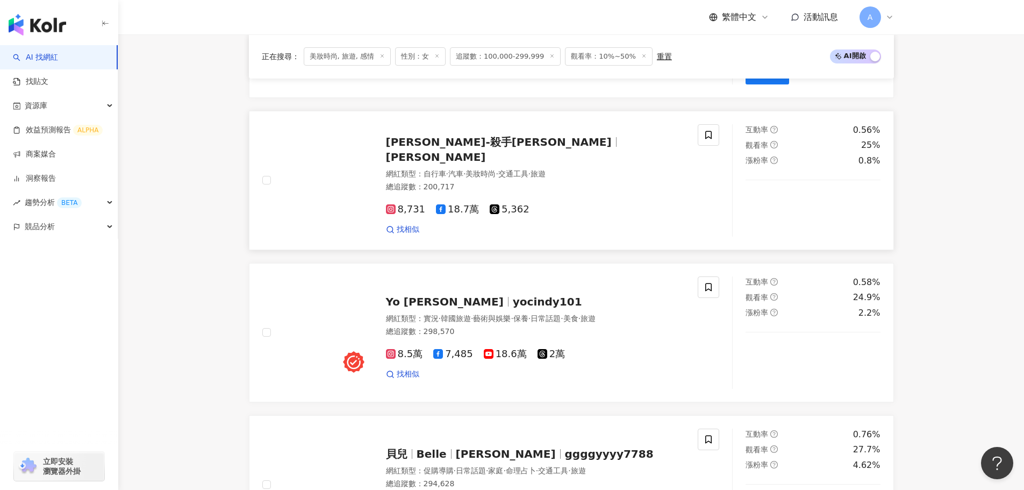
scroll to position [1015, 0]
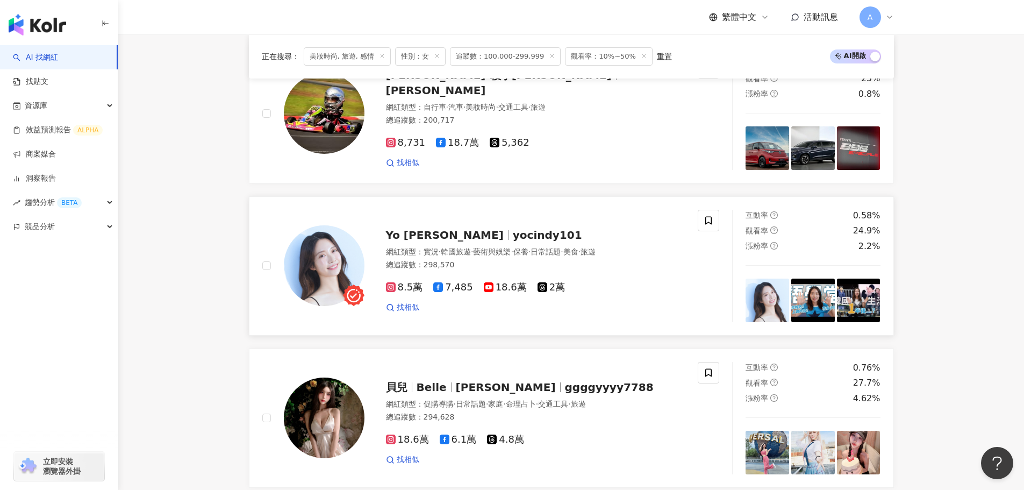
click at [513, 239] on span "yocindy101" at bounding box center [547, 235] width 69 height 13
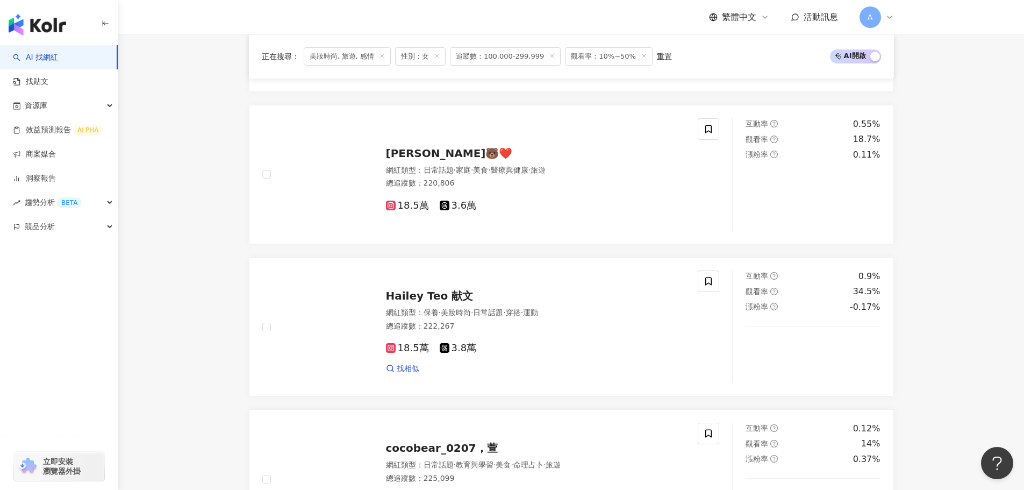
scroll to position [1660, 0]
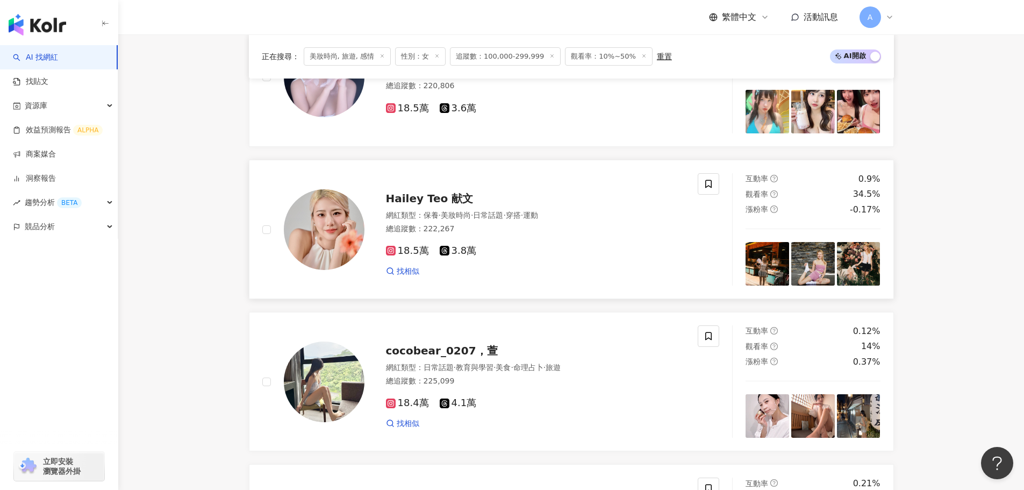
click at [422, 200] on span "Hailey Teo 献文" at bounding box center [430, 198] width 88 height 13
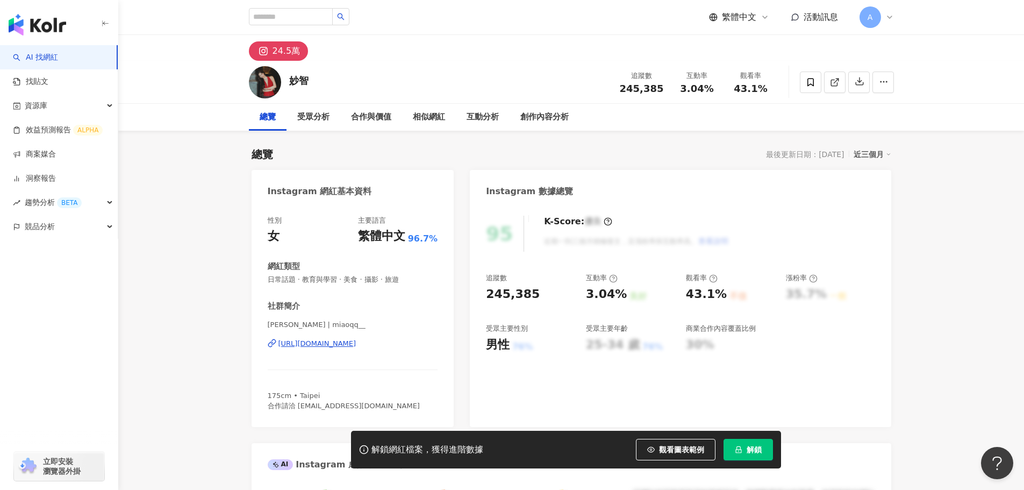
click at [357, 345] on div "https://www.instagram.com/miaoqq__/" at bounding box center [318, 344] width 78 height 10
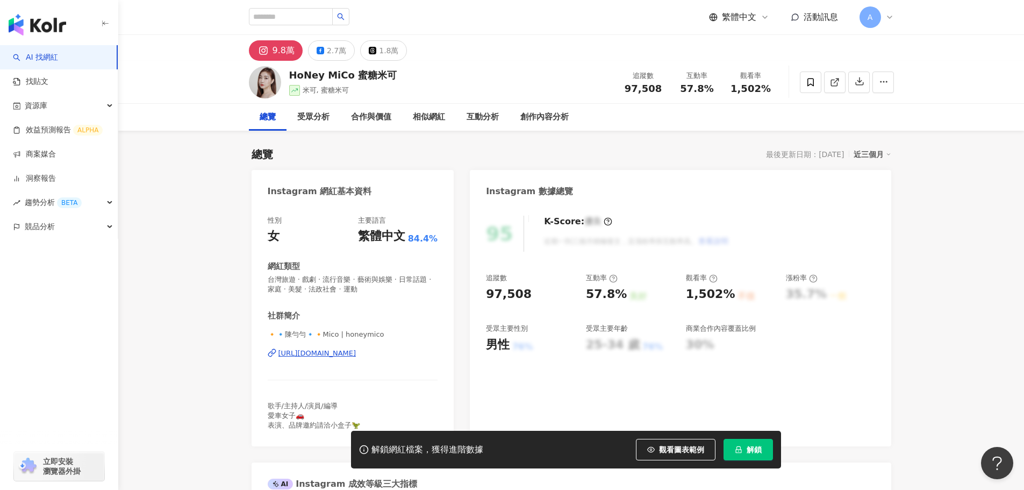
click at [357, 356] on div "https://www.instagram.com/honeymico/" at bounding box center [318, 353] width 78 height 10
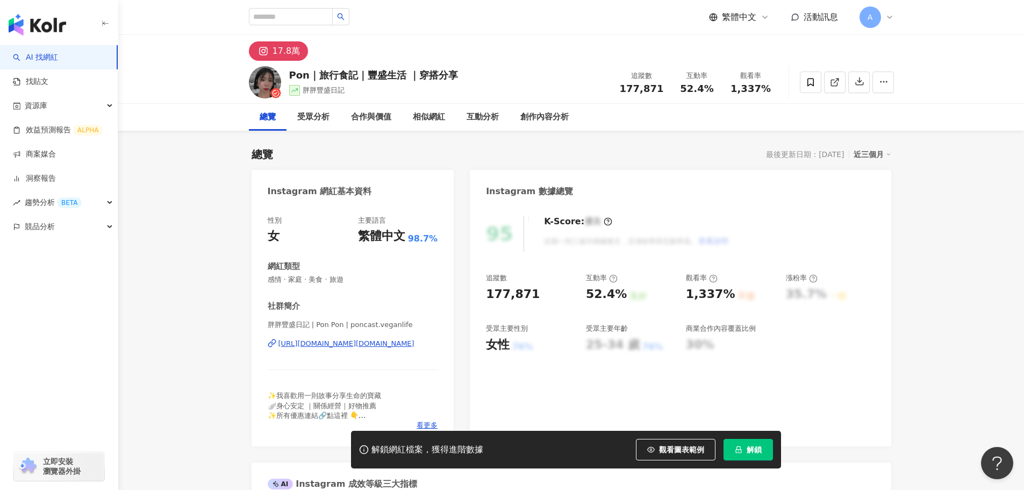
click at [386, 348] on div "https://www.instagram.com/poncast.veganlife/" at bounding box center [347, 344] width 136 height 10
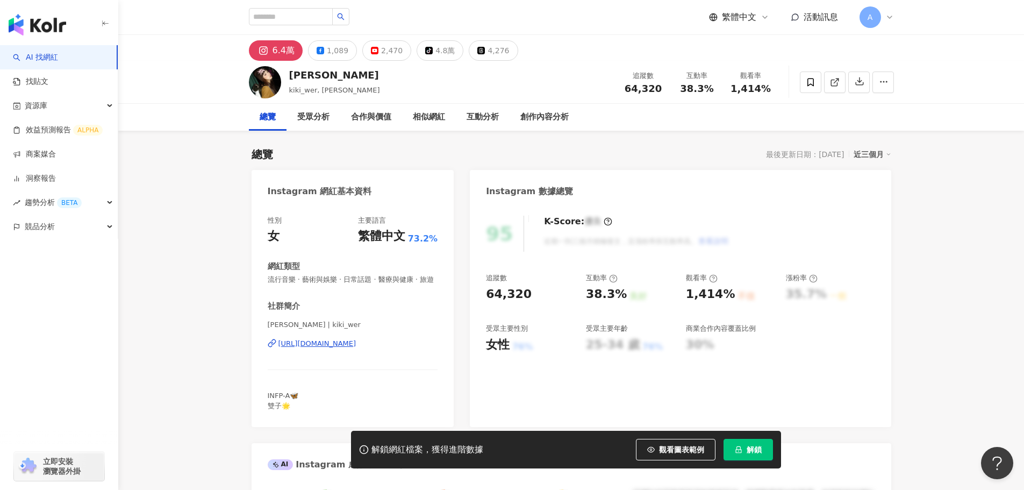
click at [357, 348] on div "https://www.instagram.com/kiki_wer/" at bounding box center [318, 344] width 78 height 10
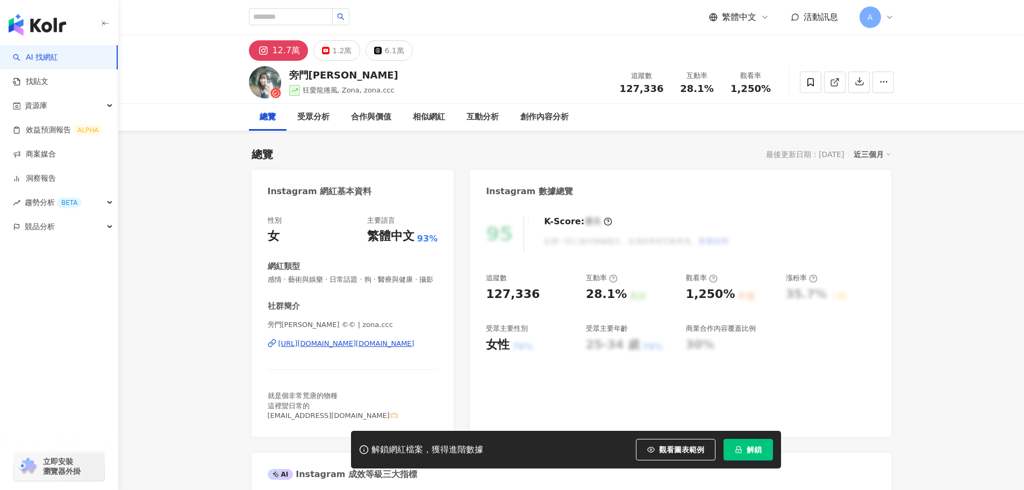
click at [339, 348] on div "[URL][DOMAIN_NAME][DOMAIN_NAME]" at bounding box center [347, 344] width 136 height 10
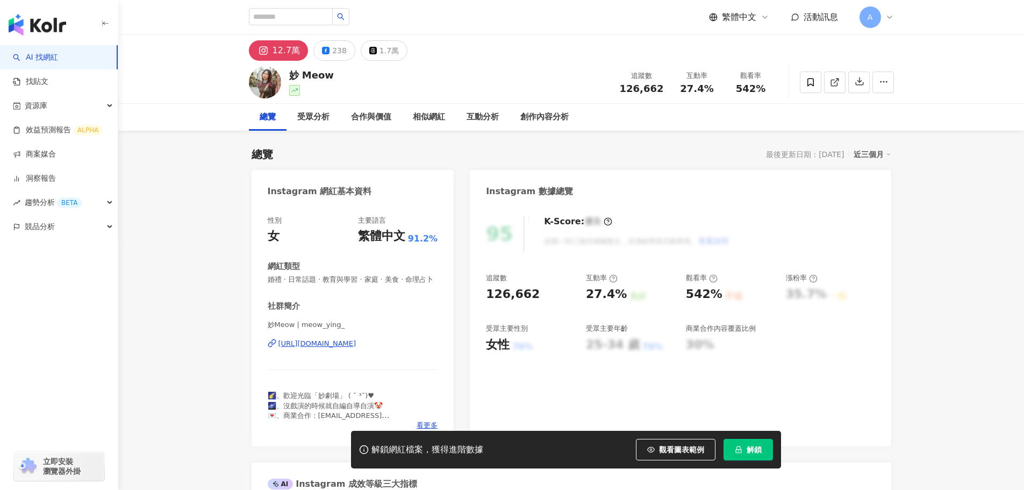
click at [357, 348] on div "https://www.instagram.com/meow_ying_/" at bounding box center [318, 344] width 78 height 10
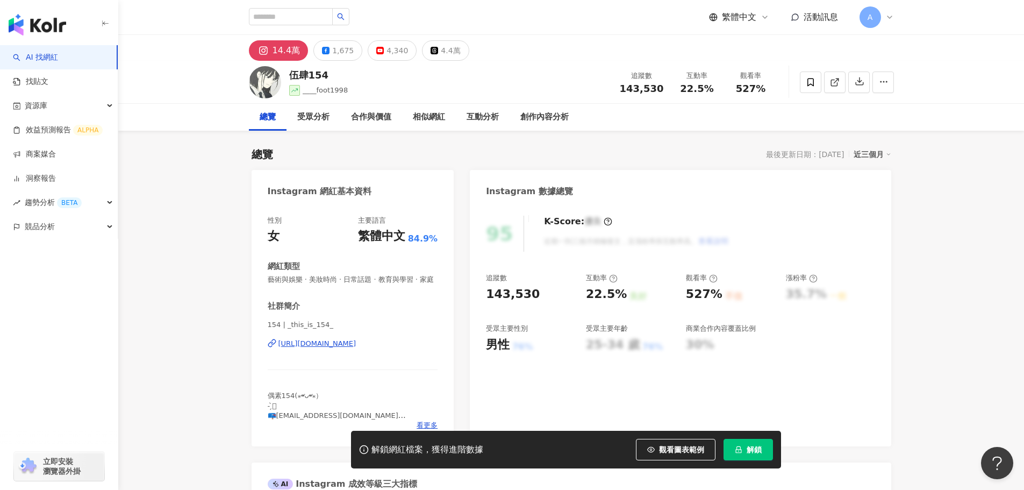
click at [351, 348] on div "[URL][DOMAIN_NAME]" at bounding box center [318, 344] width 78 height 10
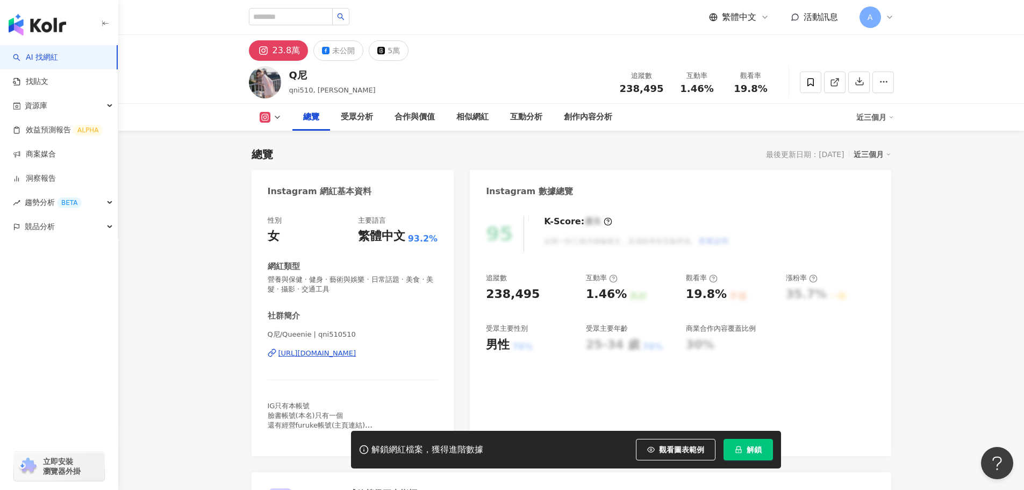
click at [359, 347] on div "Q尼/Queenie | qni510510 https://www.instagram.com/qni510510/" at bounding box center [353, 361] width 170 height 63
click at [357, 351] on div "https://www.instagram.com/qni510510/" at bounding box center [318, 353] width 78 height 10
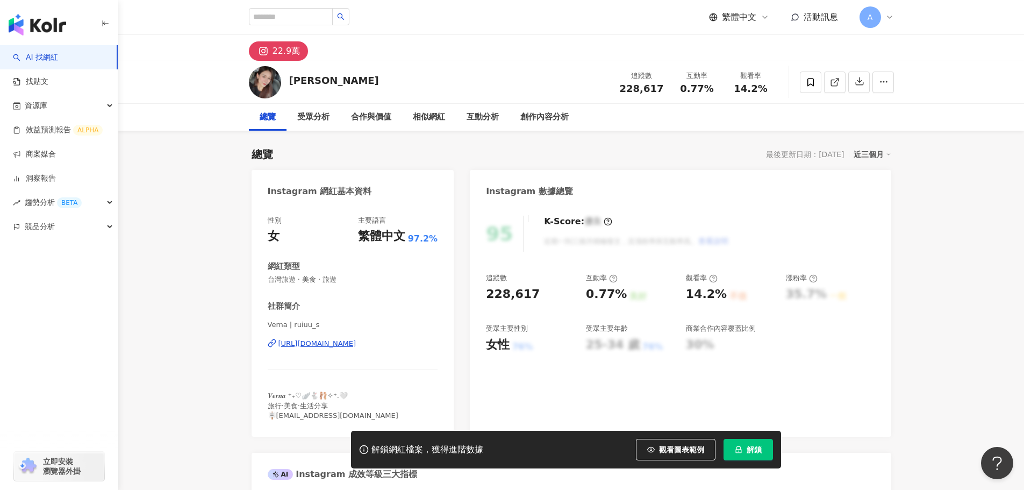
click at [357, 345] on div "https://www.instagram.com/ruiuu_s/" at bounding box center [318, 344] width 78 height 10
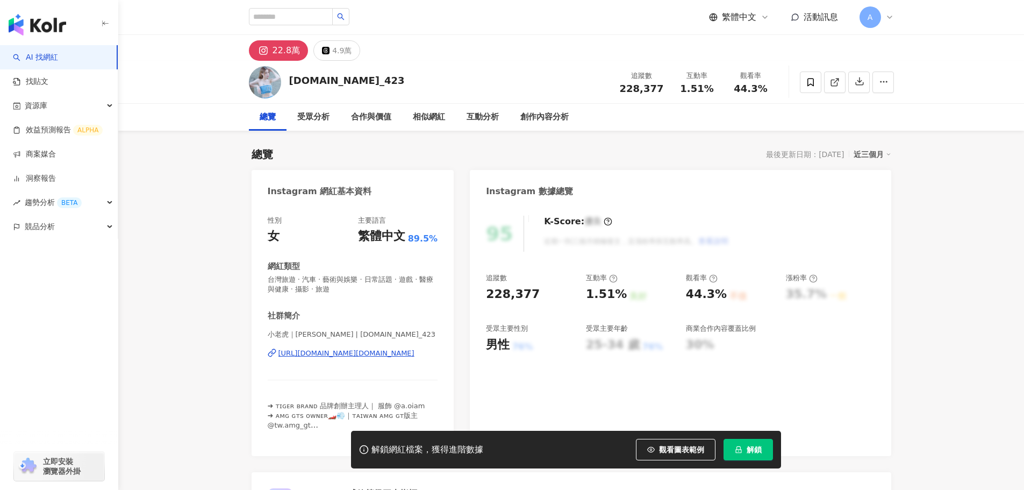
click at [366, 357] on div "[URL][DOMAIN_NAME][DOMAIN_NAME]" at bounding box center [347, 353] width 136 height 10
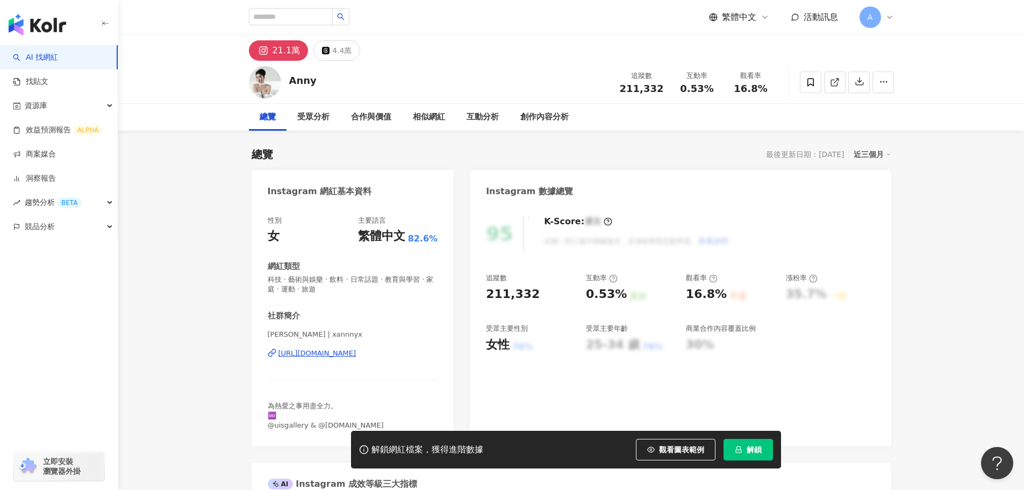
click at [332, 353] on div "https://www.instagram.com/xannnyx/" at bounding box center [318, 353] width 78 height 10
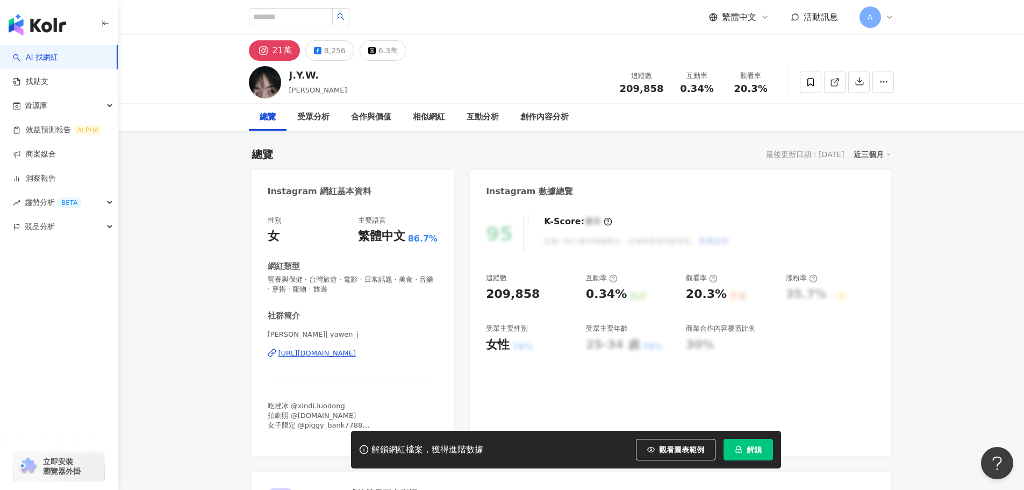
drag, startPoint x: 332, startPoint y: 353, endPoint x: 337, endPoint y: 360, distance: 8.4
click at [332, 353] on div "[URL][DOMAIN_NAME]" at bounding box center [318, 353] width 78 height 10
click at [326, 54] on div "8,256" at bounding box center [335, 50] width 22 height 15
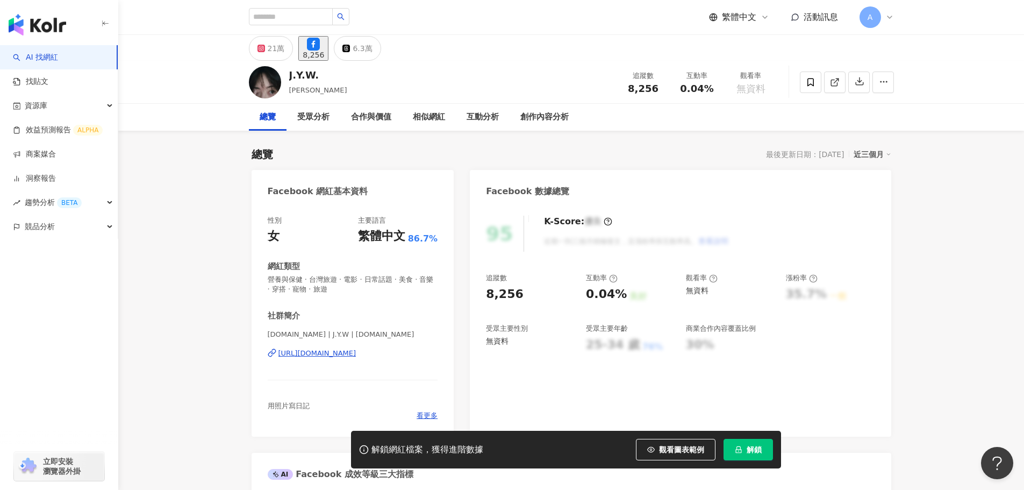
click at [338, 359] on div "Yawen.J.photography | J.Y.W | Yawen.J.photography https://www.facebook.com/4544…" at bounding box center [353, 361] width 170 height 63
click at [335, 354] on div "https://www.facebook.com/454407964760774" at bounding box center [318, 353] width 78 height 10
click at [329, 53] on button "8,256" at bounding box center [313, 48] width 30 height 25
click at [350, 49] on icon at bounding box center [347, 49] width 8 height 8
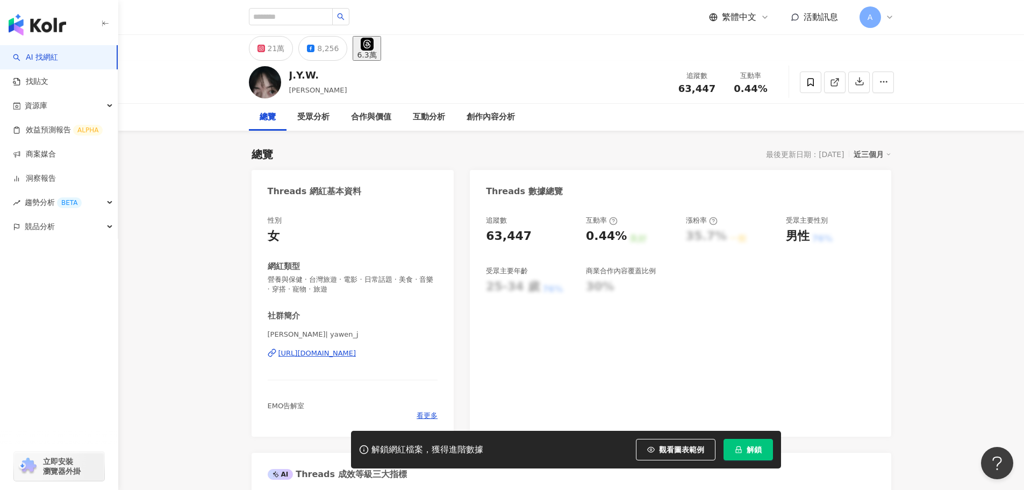
click at [376, 51] on div "6.3萬" at bounding box center [366, 55] width 19 height 9
click at [357, 357] on div "https://www.threads.com/@yawen_j" at bounding box center [318, 353] width 78 height 10
click at [271, 56] on div "21萬" at bounding box center [276, 48] width 17 height 15
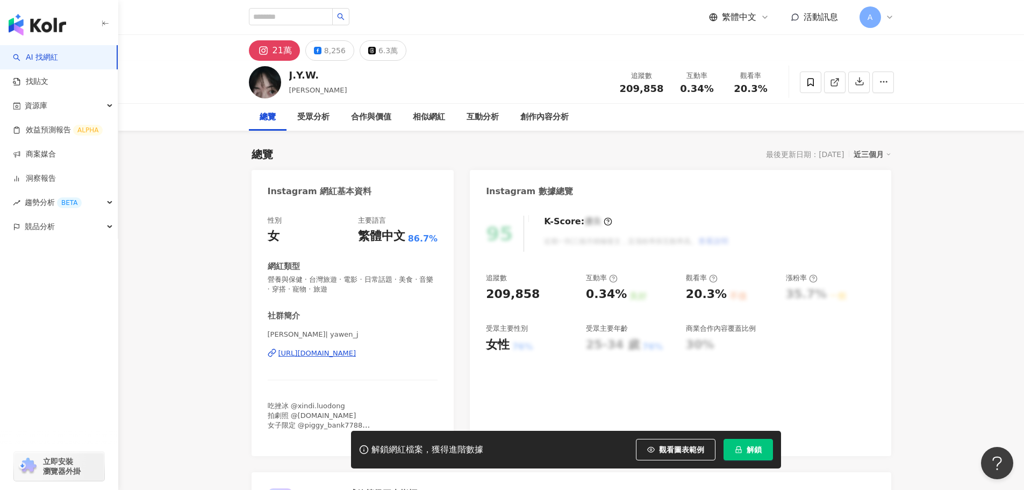
click at [330, 352] on div "https://www.instagram.com/yawen_j/" at bounding box center [318, 353] width 78 height 10
click at [338, 350] on div "https://www.instagram.com/yawen_j/" at bounding box center [318, 353] width 78 height 10
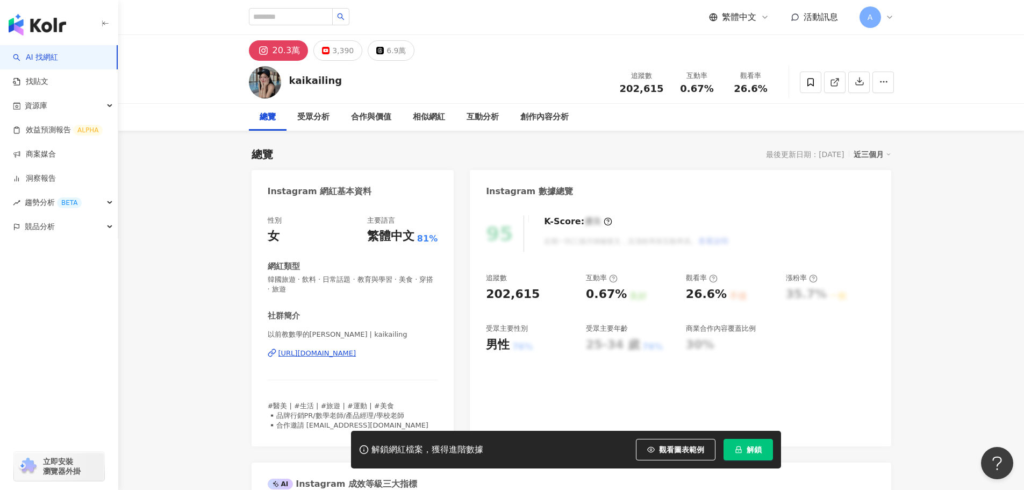
drag, startPoint x: 382, startPoint y: 360, endPoint x: 375, endPoint y: 356, distance: 7.5
click at [382, 360] on div "以前教數學的[PERSON_NAME] | kaikailing [URL][DOMAIN_NAME]" at bounding box center [353, 361] width 170 height 63
click at [357, 356] on div "[URL][DOMAIN_NAME]" at bounding box center [318, 353] width 78 height 10
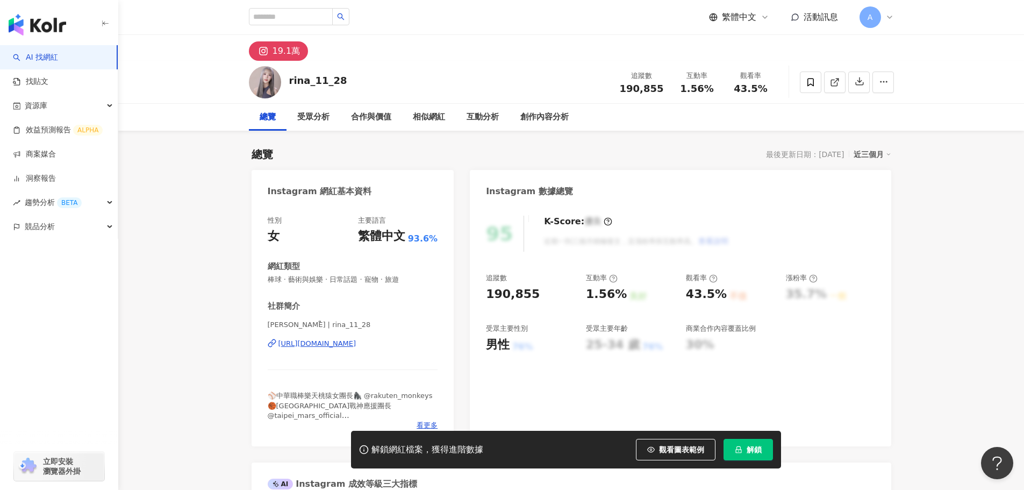
drag, startPoint x: 342, startPoint y: 335, endPoint x: 354, endPoint y: 341, distance: 14.2
click at [342, 335] on div "[PERSON_NAME]ྀི | rina_11_28 [URL][DOMAIN_NAME]" at bounding box center [353, 351] width 170 height 63
click at [354, 341] on div "[URL][DOMAIN_NAME]" at bounding box center [318, 344] width 78 height 10
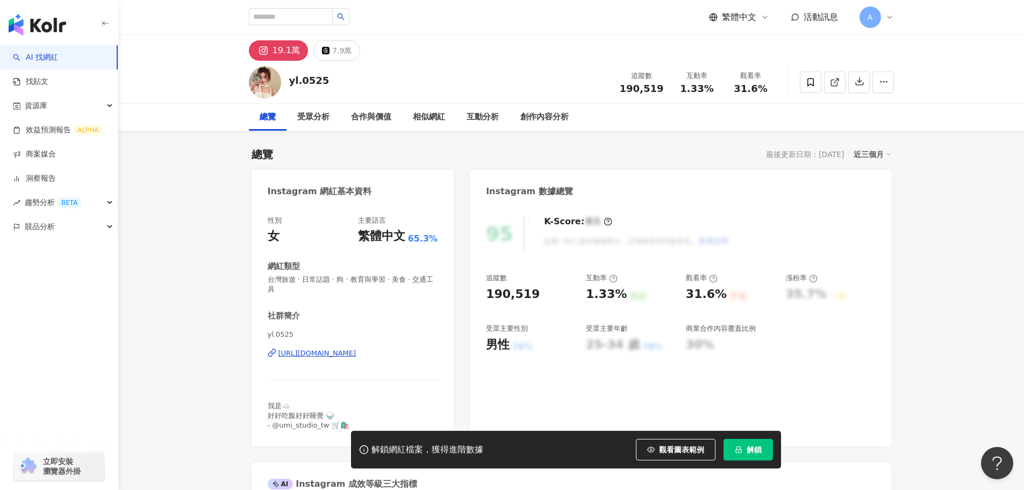
click at [345, 360] on div "yl.0525 https://www.instagram.com/yl.0525/" at bounding box center [353, 361] width 170 height 63
click at [337, 355] on div "https://www.instagram.com/yl.0525/" at bounding box center [318, 353] width 78 height 10
click at [328, 360] on div "yl.0525 https://www.instagram.com/yl.0525/" at bounding box center [353, 361] width 170 height 63
click at [328, 352] on div "https://www.instagram.com/yl.0525/" at bounding box center [318, 353] width 78 height 10
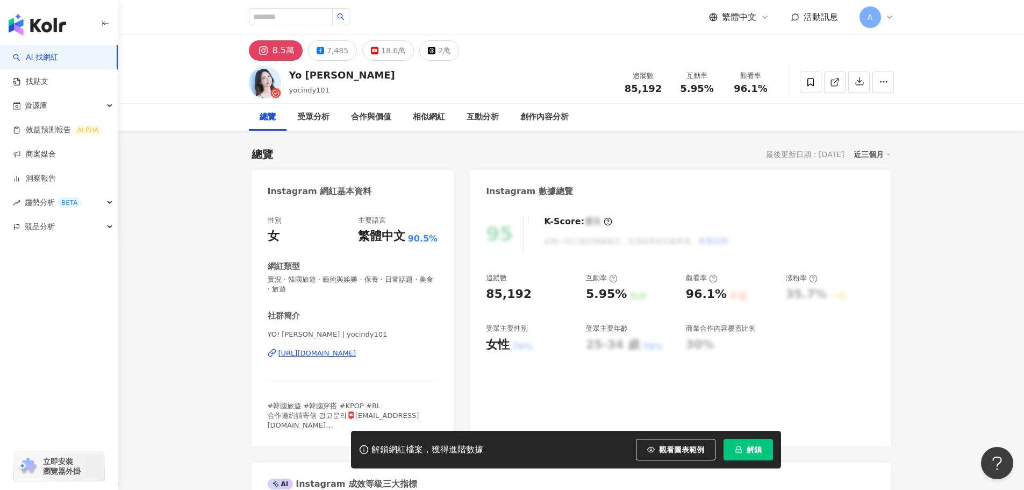
click at [345, 355] on div "https://www.instagram.com/yocindy101/" at bounding box center [318, 353] width 78 height 10
